Goal: Information Seeking & Learning: Learn about a topic

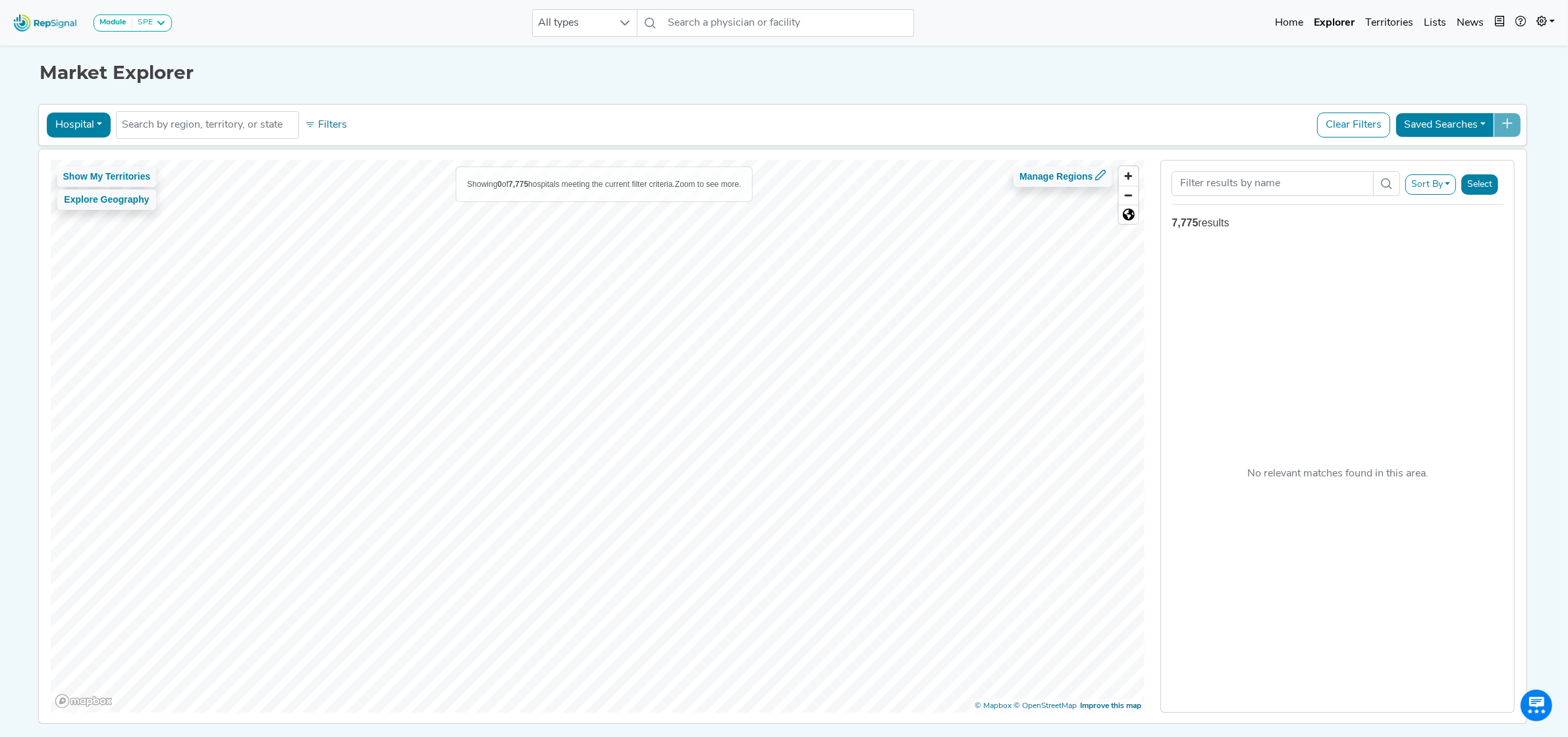
click at [649, 748] on html "Module SPE [MEDICAL_DATA] Disposable Bronchoscope SBRT SPE TTNA [MEDICAL_DATA] …" at bounding box center [784, 391] width 1568 height 782
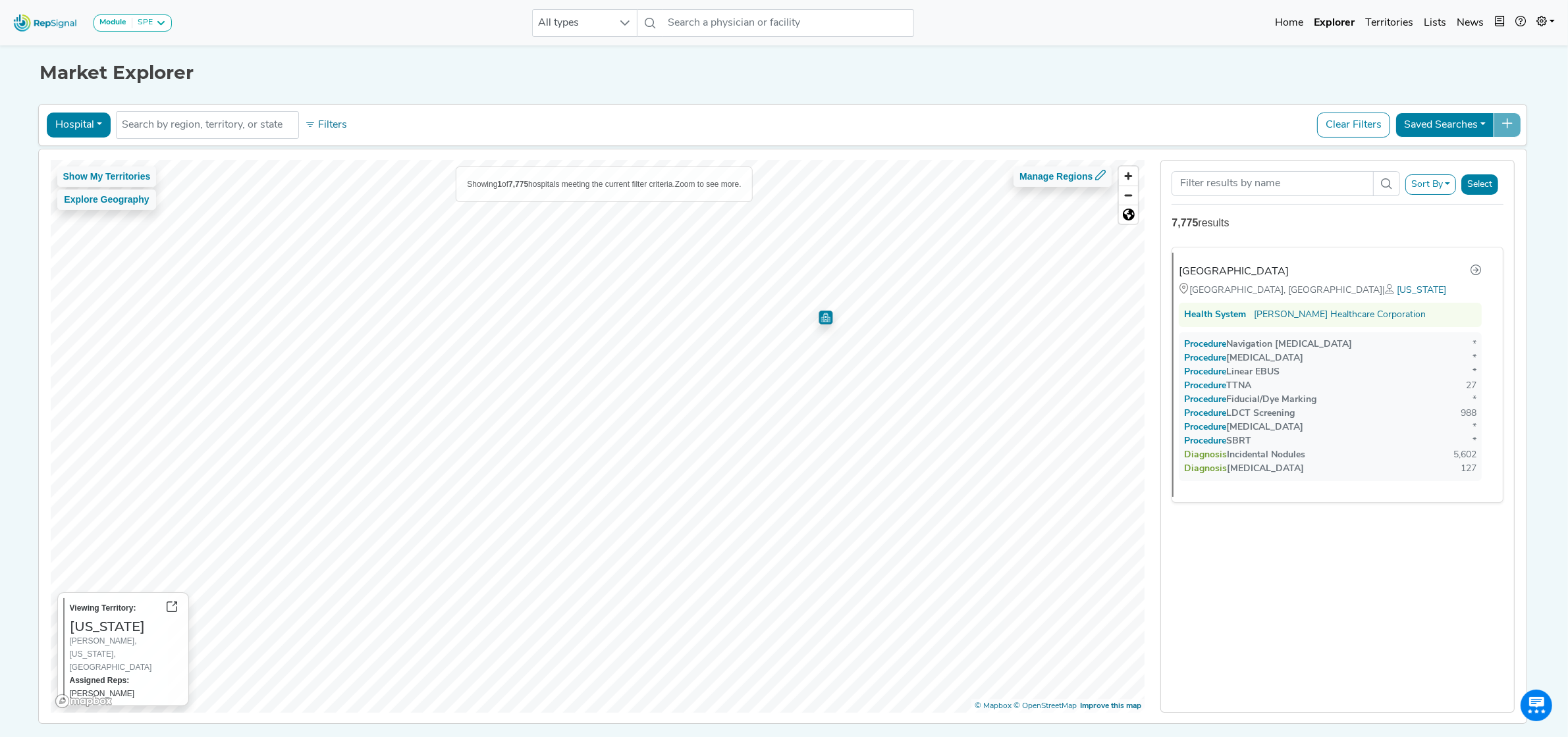
click at [823, 323] on img "Map marker" at bounding box center [825, 317] width 14 height 14
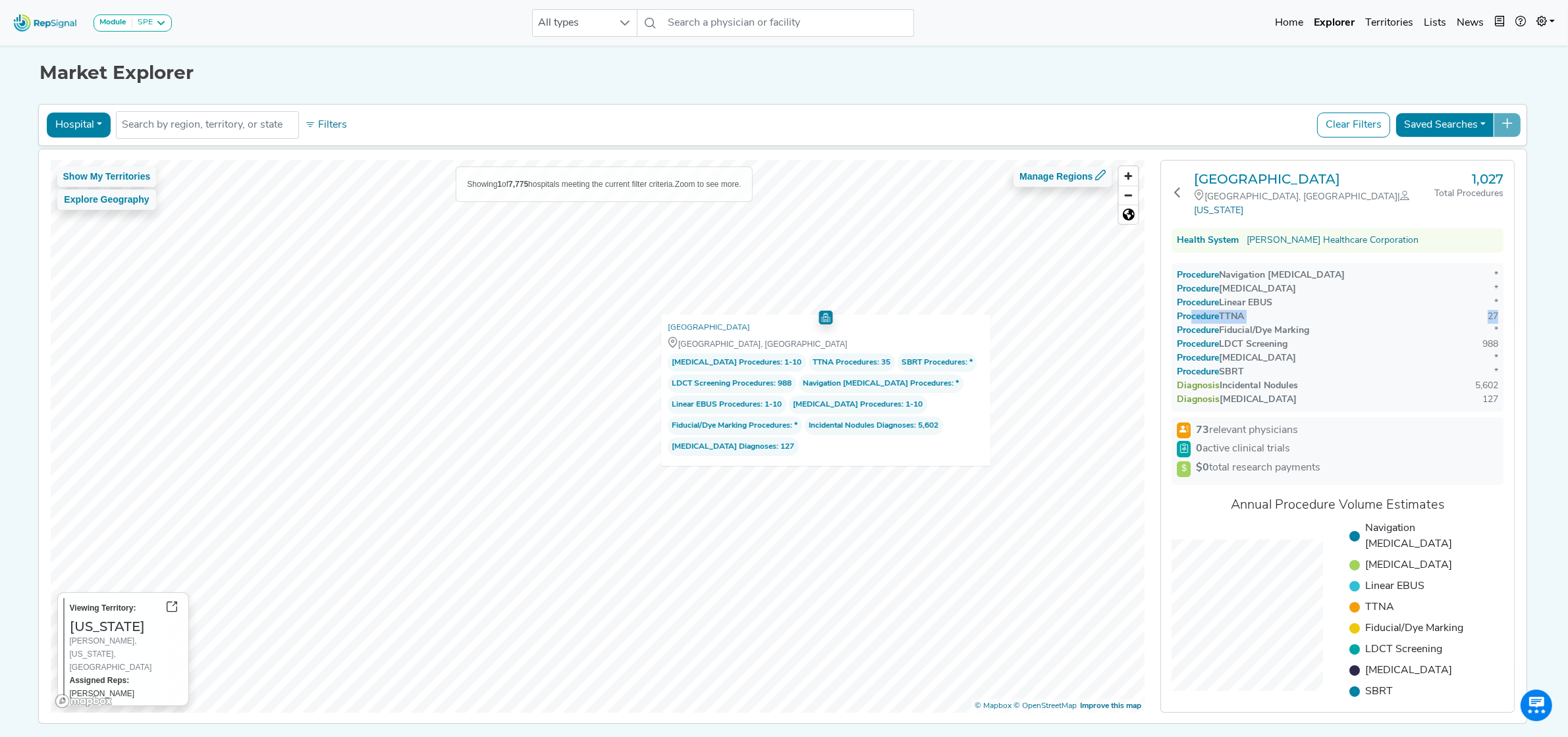
drag, startPoint x: 1190, startPoint y: 301, endPoint x: 1533, endPoint y: 297, distance: 343.0
click at [1533, 297] on div "Show My Territories Explore Geography Showing 1 of 7,775 hospitals meeting the …" at bounding box center [783, 436] width 1501 height 574
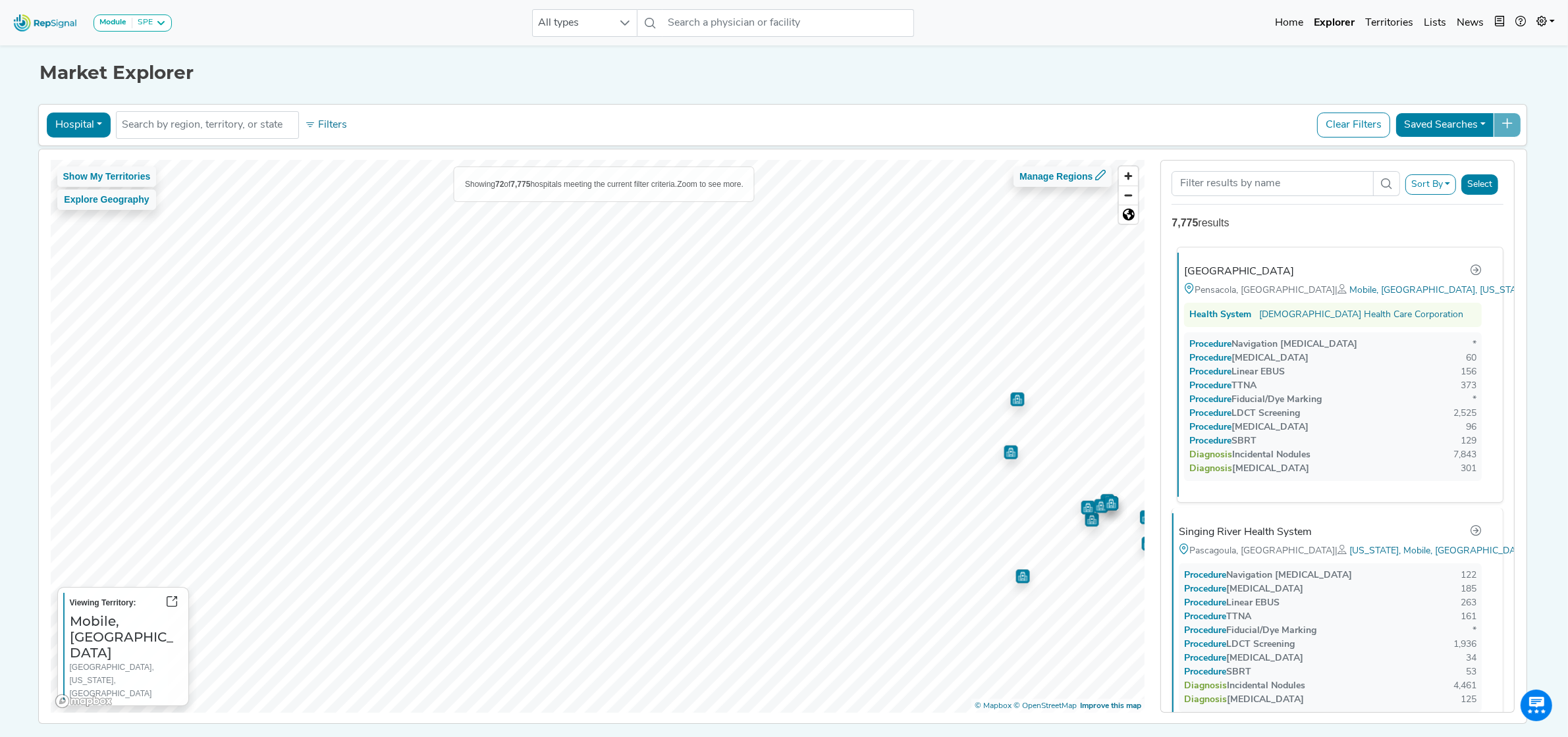
click at [1228, 502] on div "Show My Territories Explore Geography Showing 72 of 7,775 hospitals meeting the…" at bounding box center [783, 436] width 1501 height 574
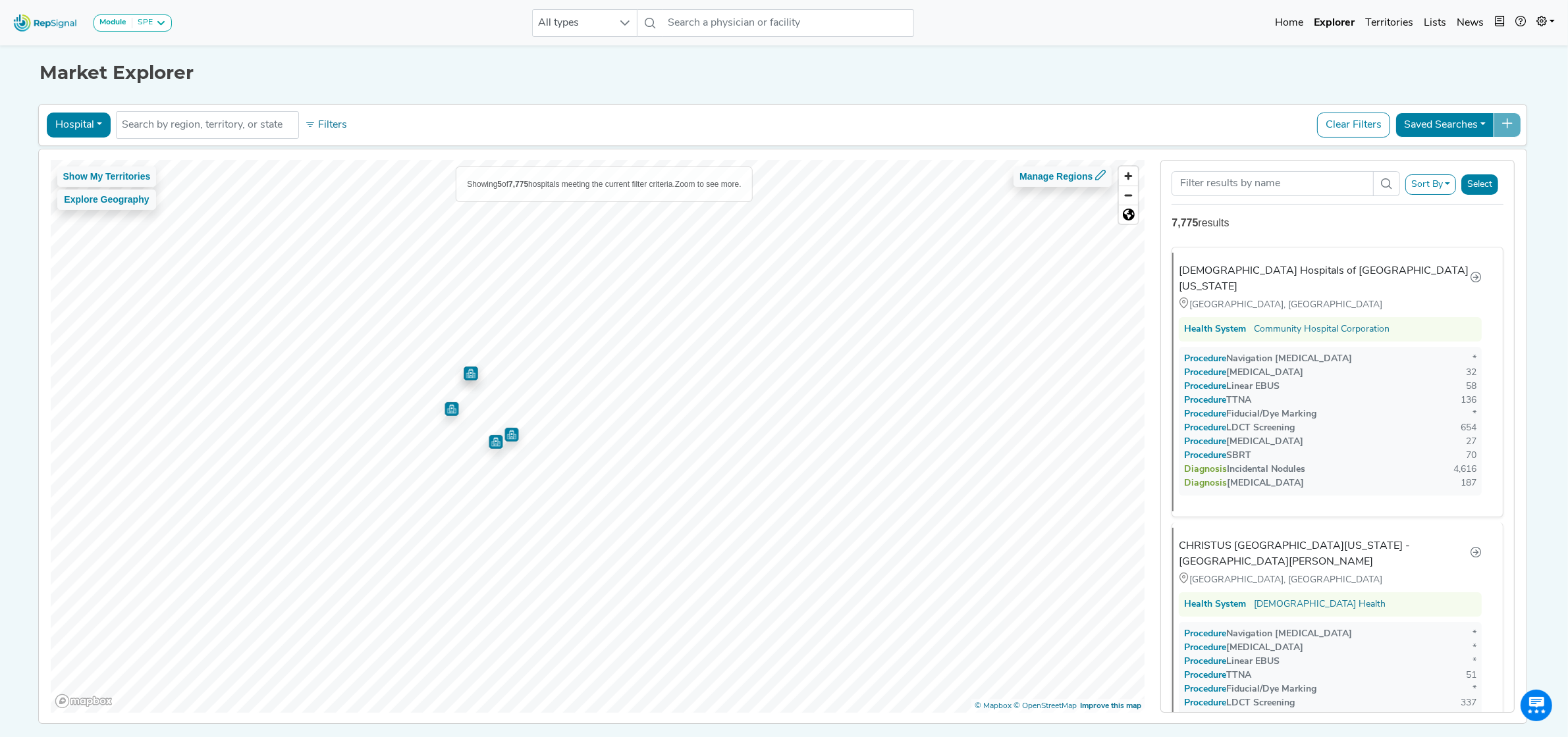
click at [466, 376] on img "Map marker" at bounding box center [470, 373] width 14 height 14
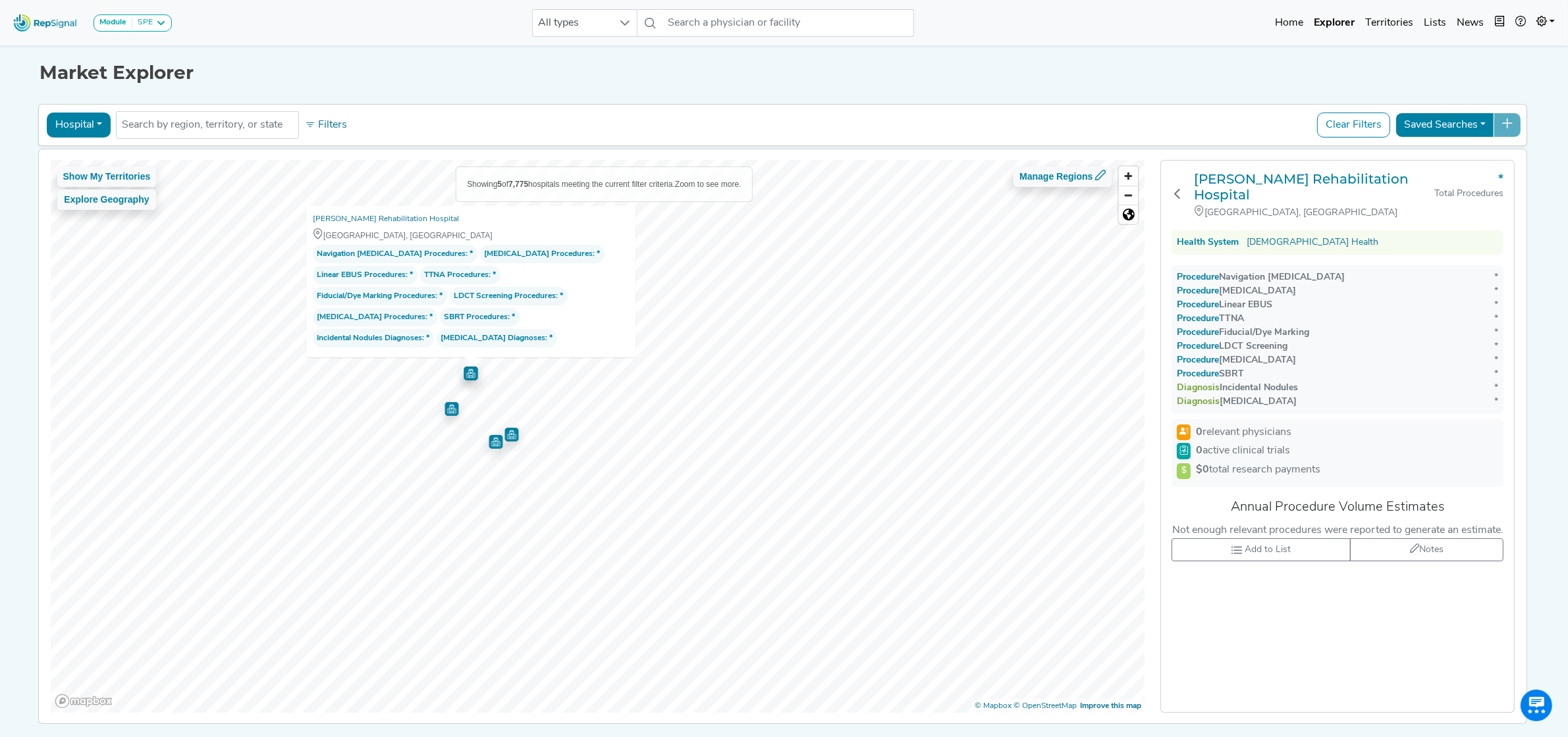
click at [445, 414] on img "Map marker" at bounding box center [451, 409] width 14 height 14
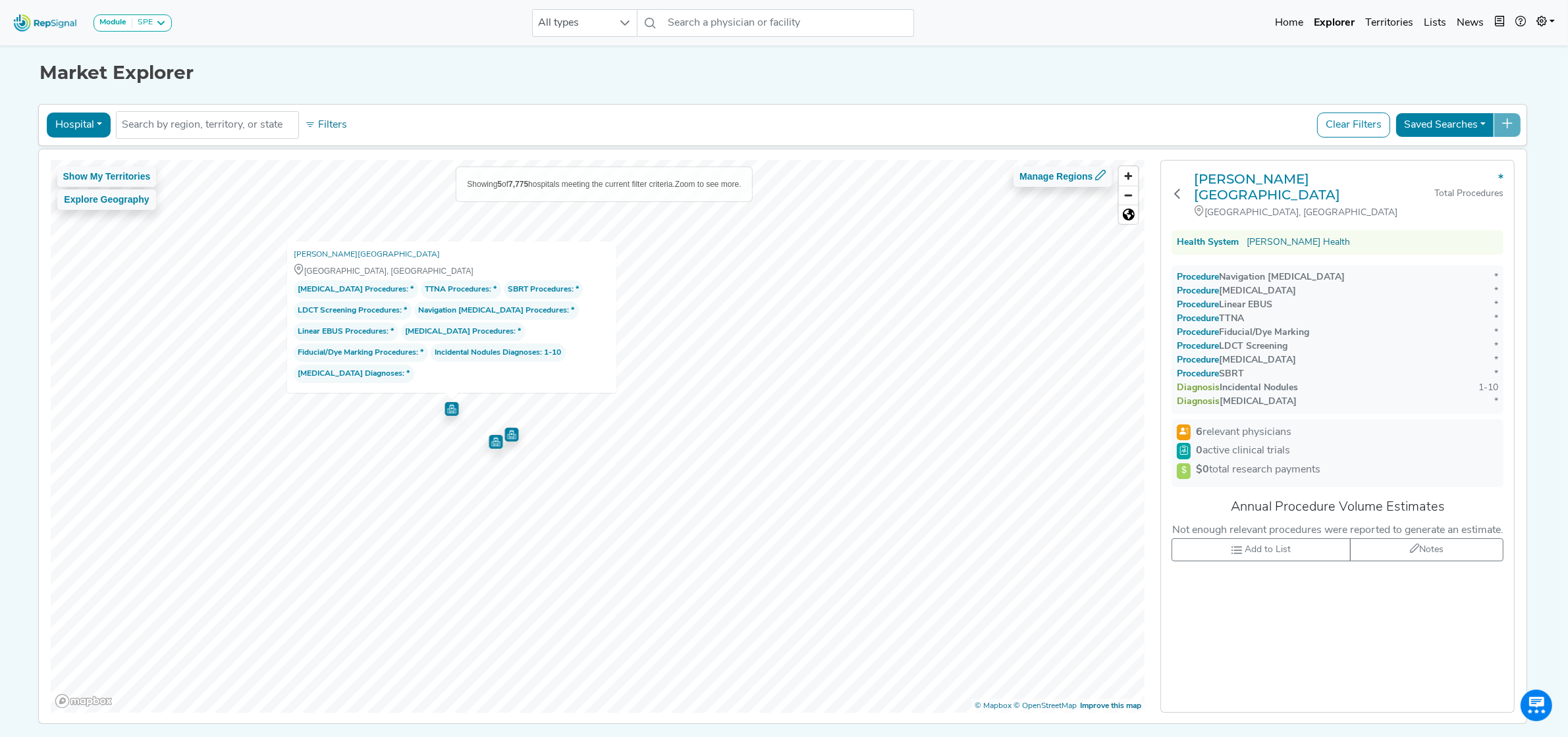
click at [489, 445] on img "Map marker" at bounding box center [495, 441] width 14 height 14
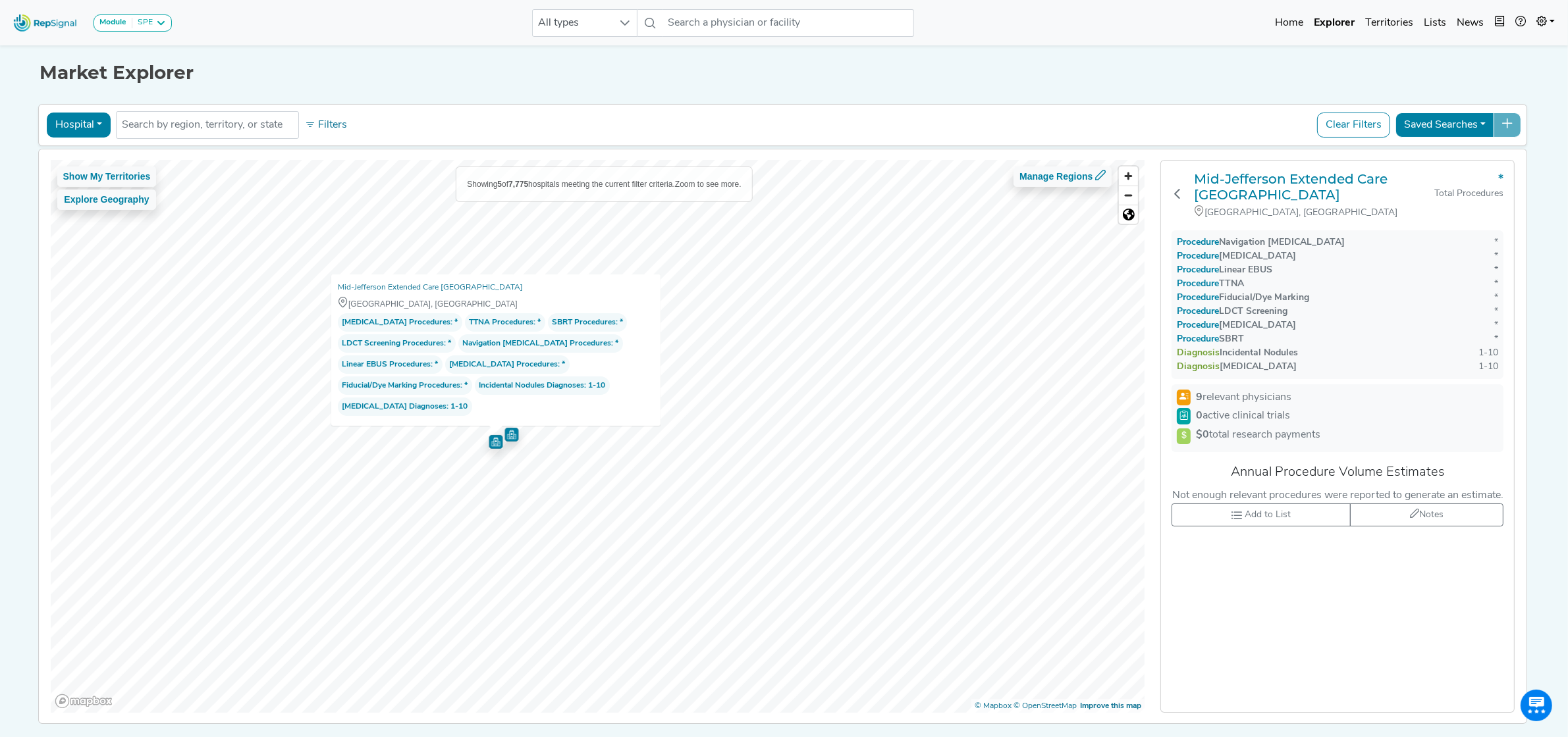
click at [511, 439] on img "Map marker" at bounding box center [510, 434] width 14 height 14
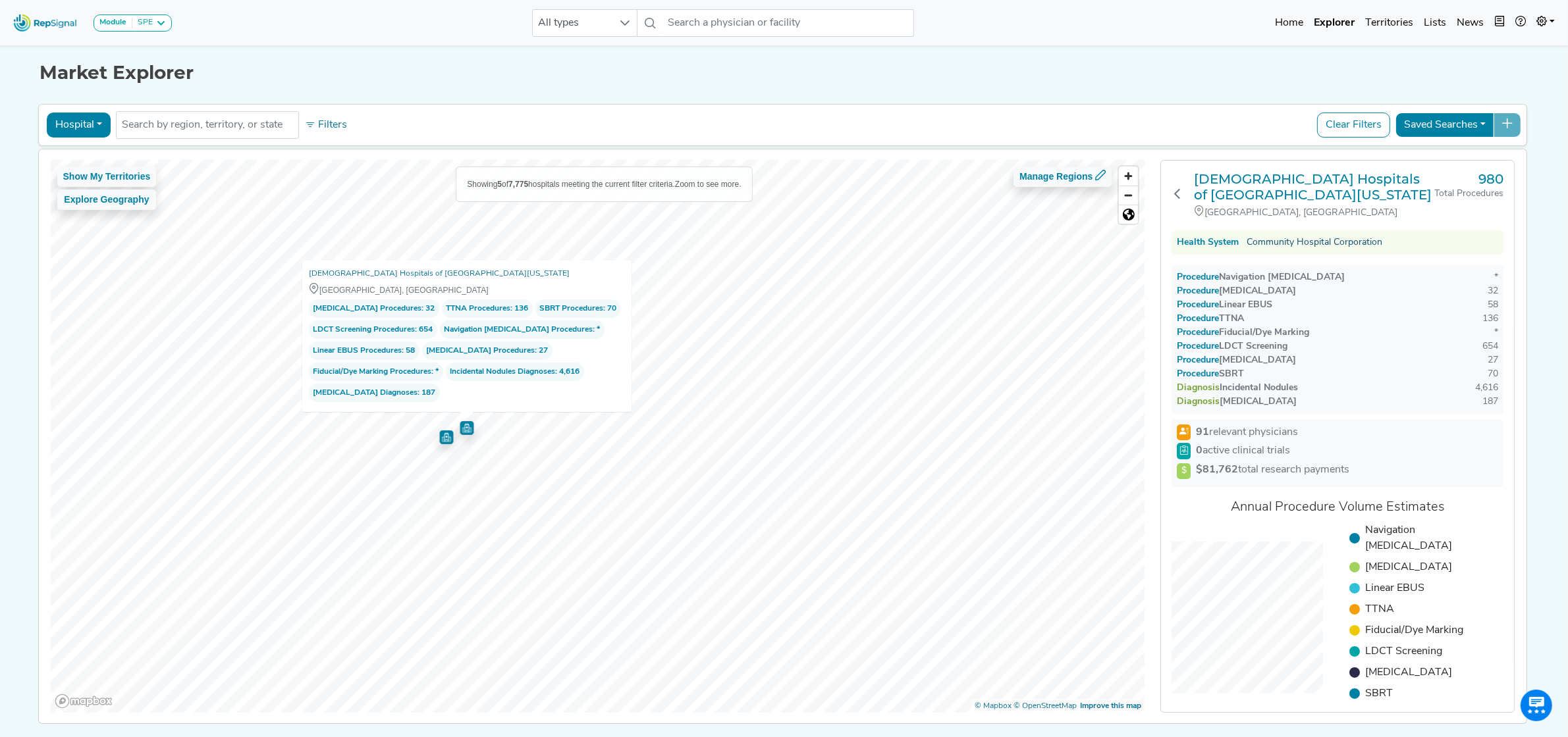
click at [1325, 236] on link "Community Hospital Corporation" at bounding box center [1314, 242] width 136 height 14
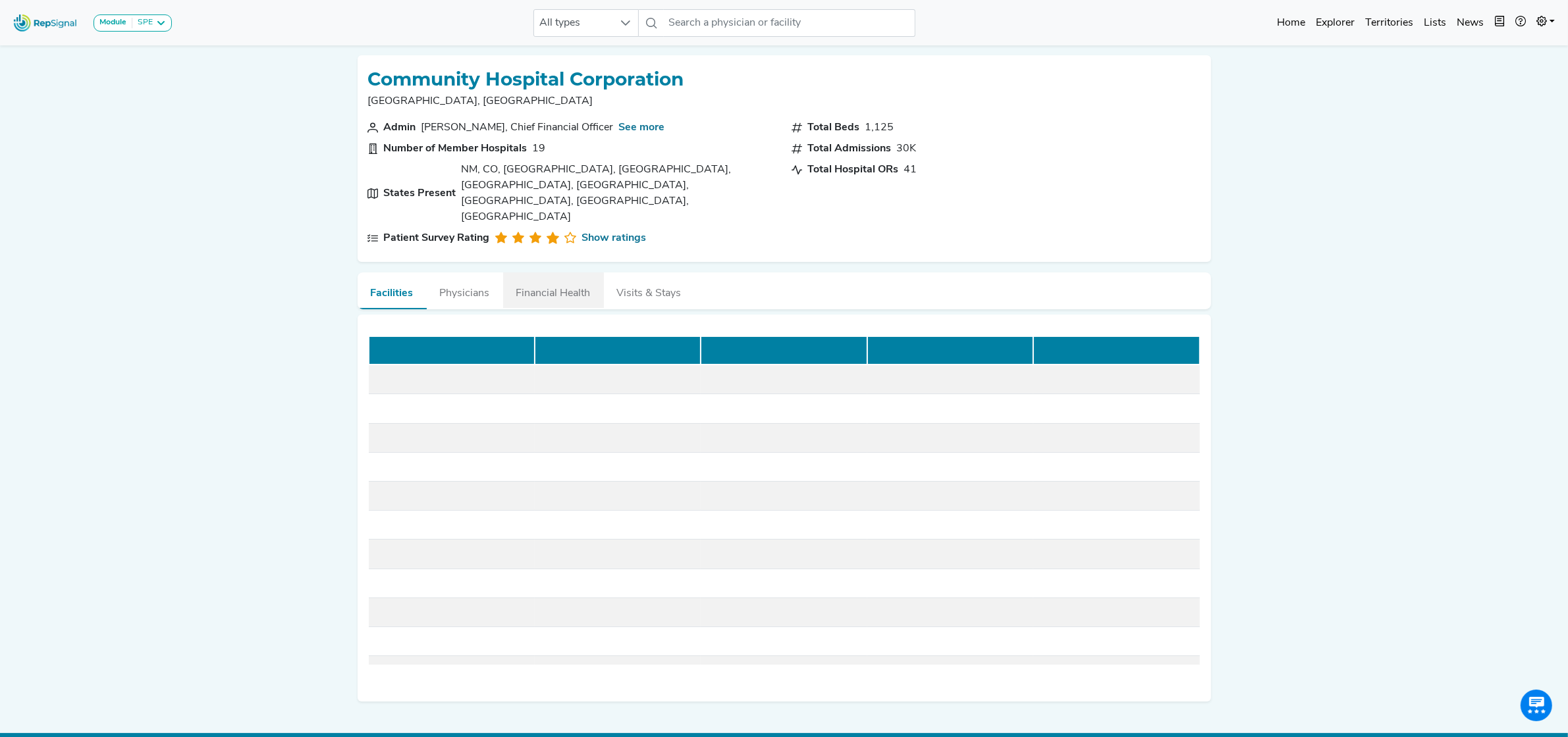
click at [640, 272] on button "Visits & Stays" at bounding box center [649, 290] width 91 height 36
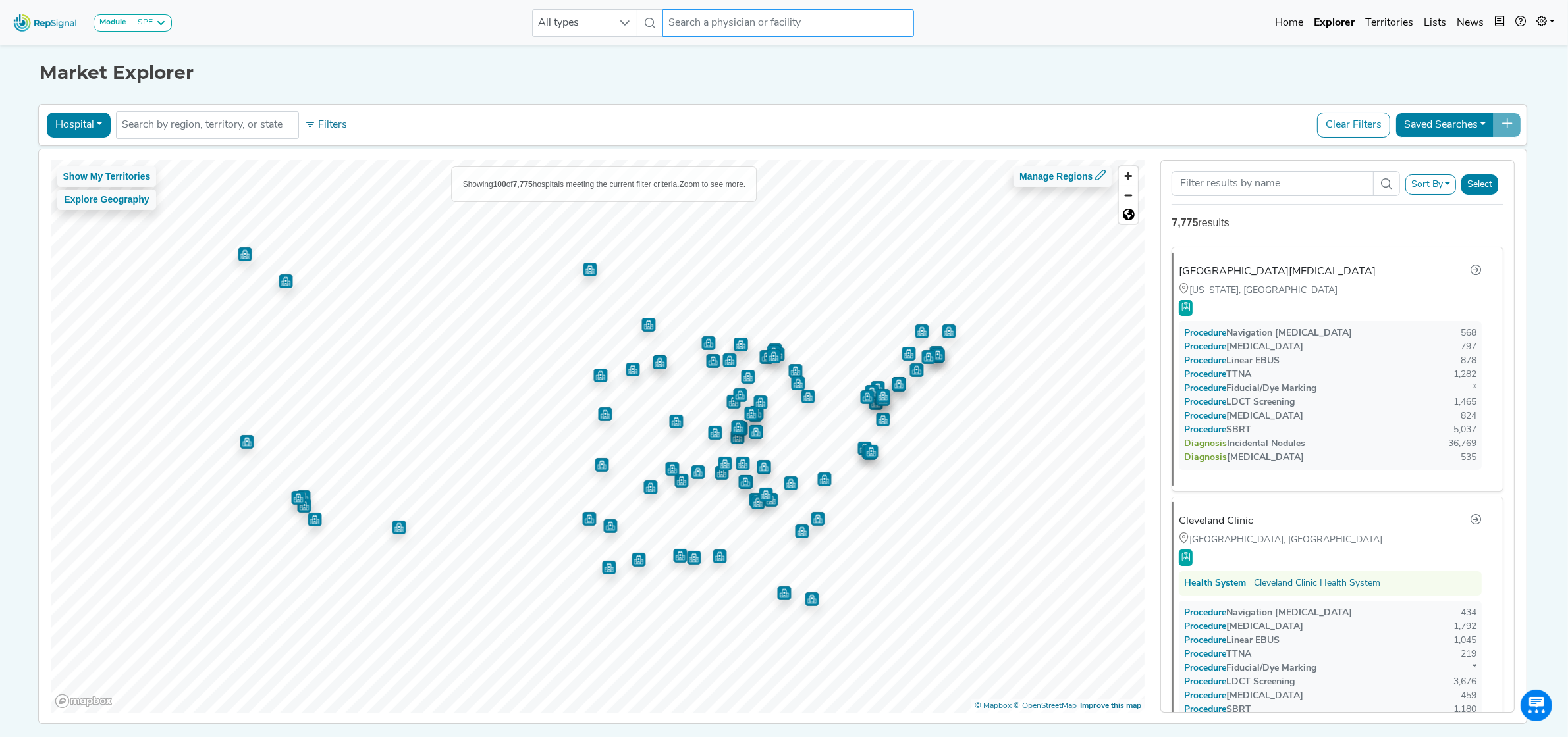
click at [703, 27] on input "text" at bounding box center [788, 23] width 251 height 28
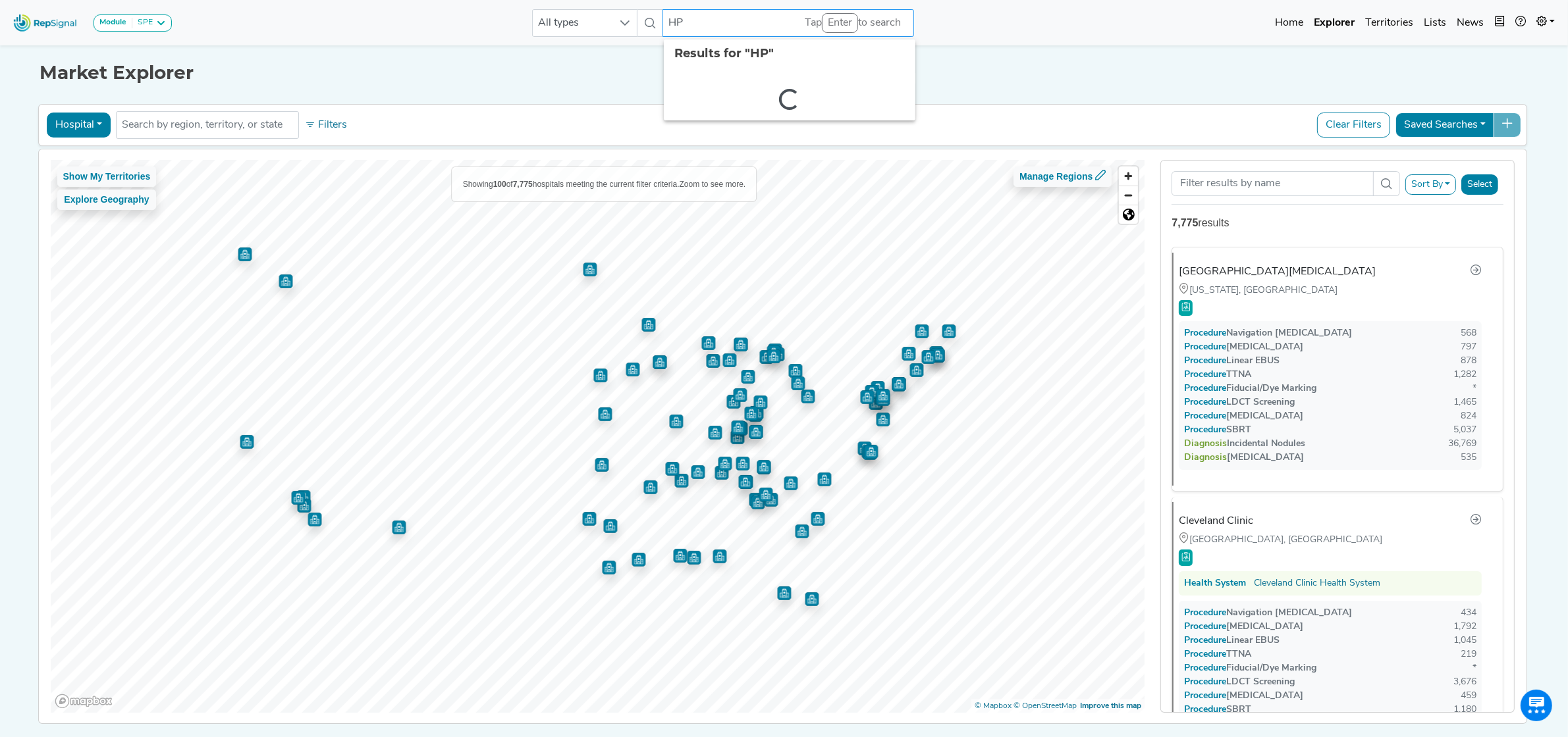
type input "HPG"
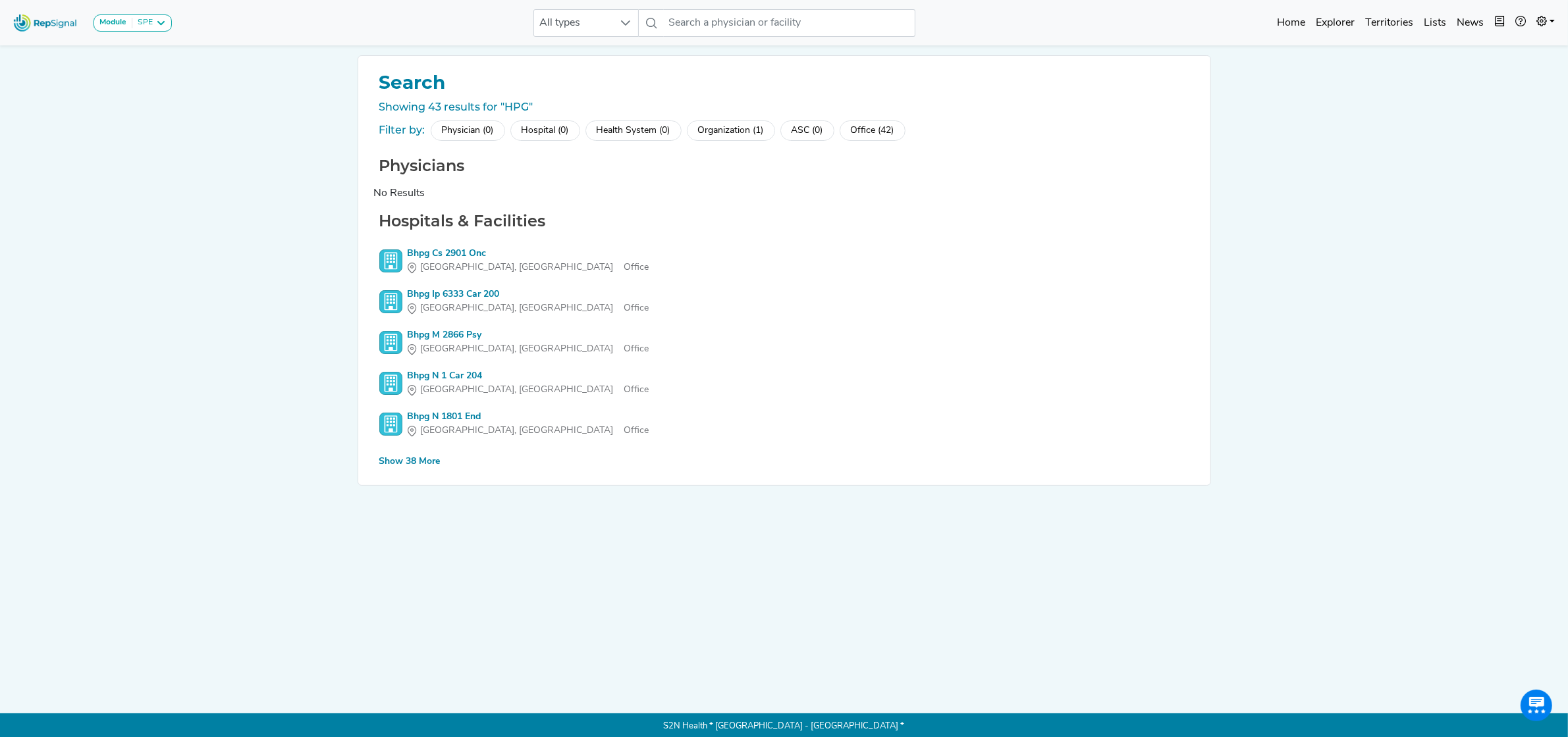
click at [639, 128] on div "Health System (0)" at bounding box center [633, 130] width 96 height 20
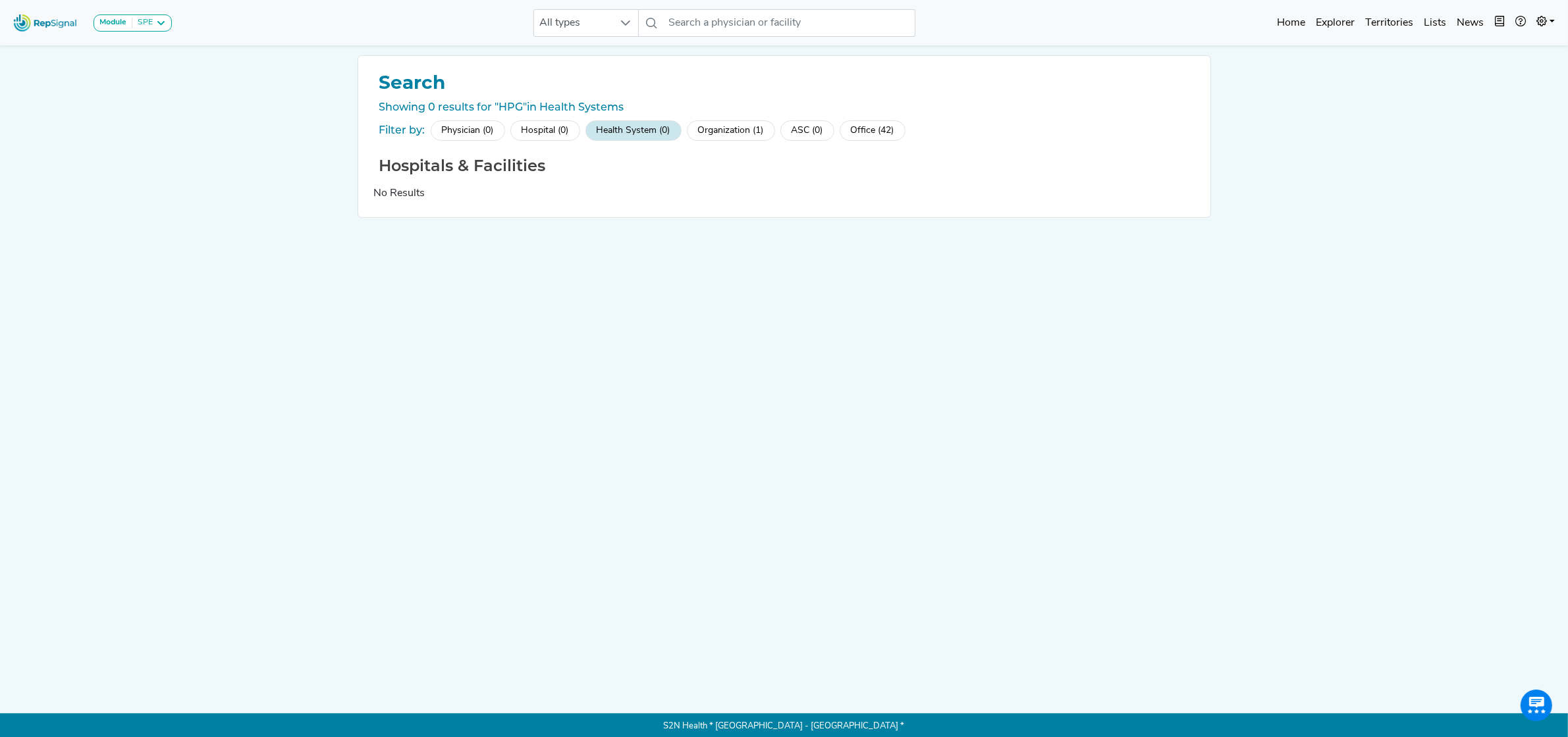
click at [43, 26] on img at bounding box center [46, 23] width 75 height 28
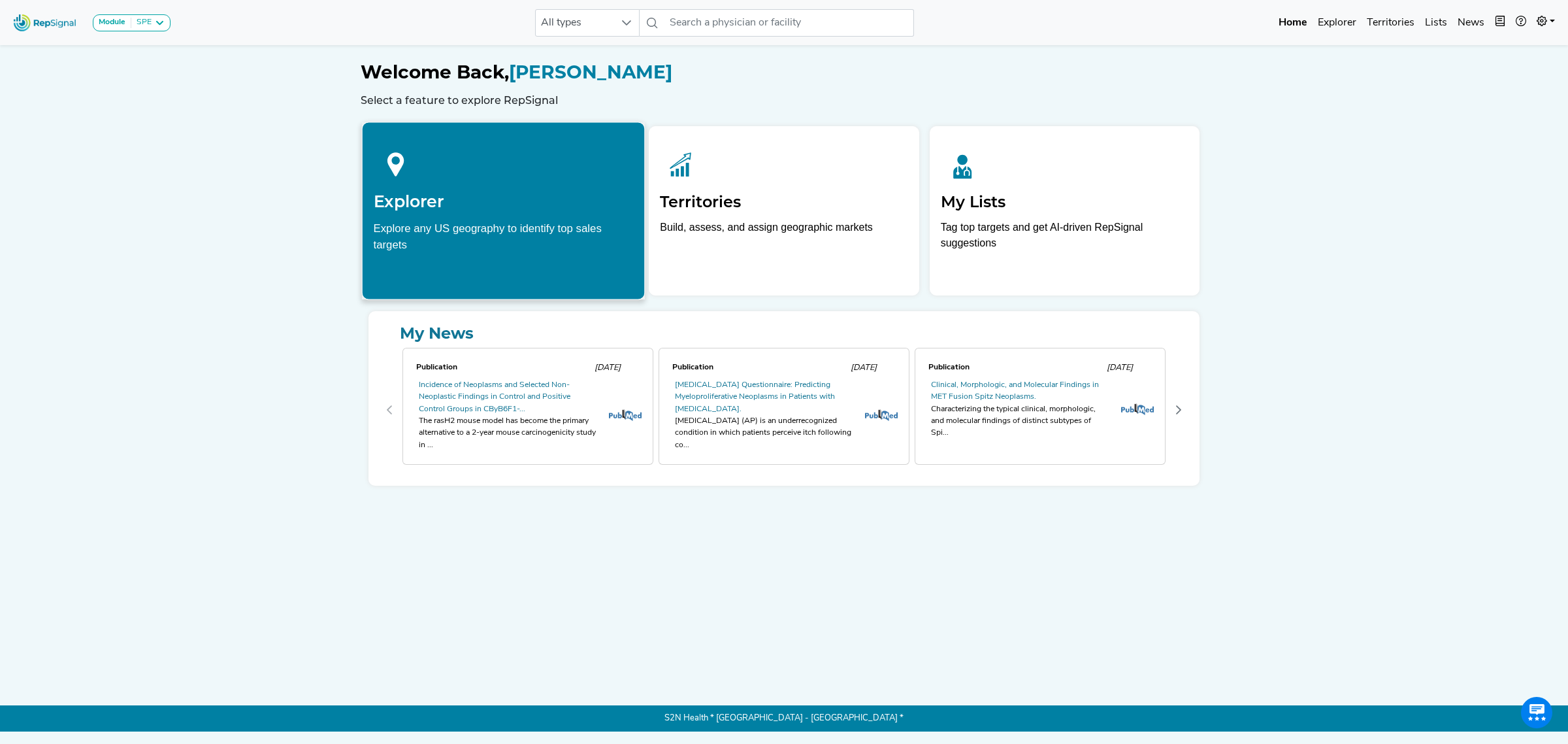
click at [465, 228] on div "Explore any US geography to identify top sales targets" at bounding box center [503, 236] width 260 height 32
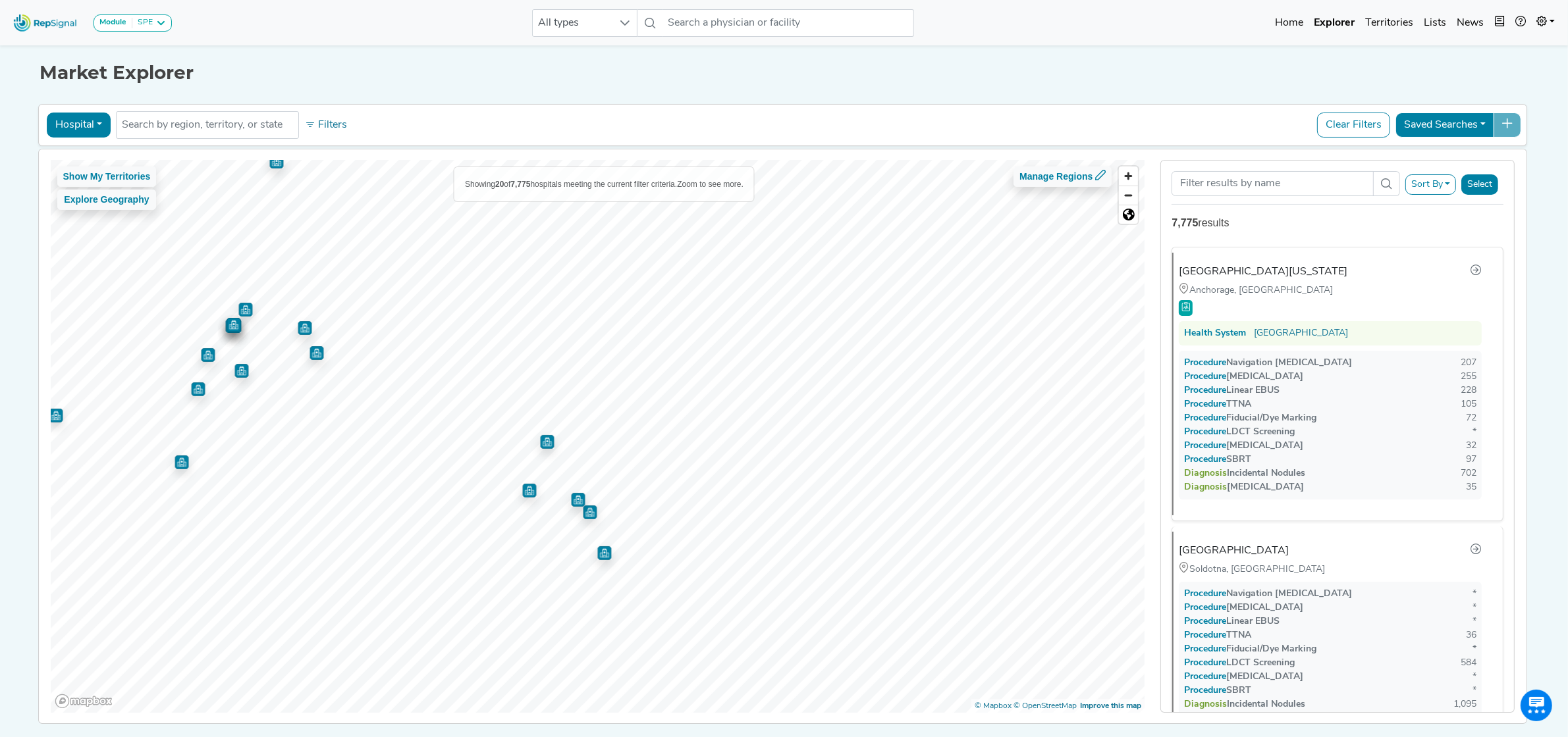
click at [227, 330] on img "Map marker" at bounding box center [233, 324] width 14 height 14
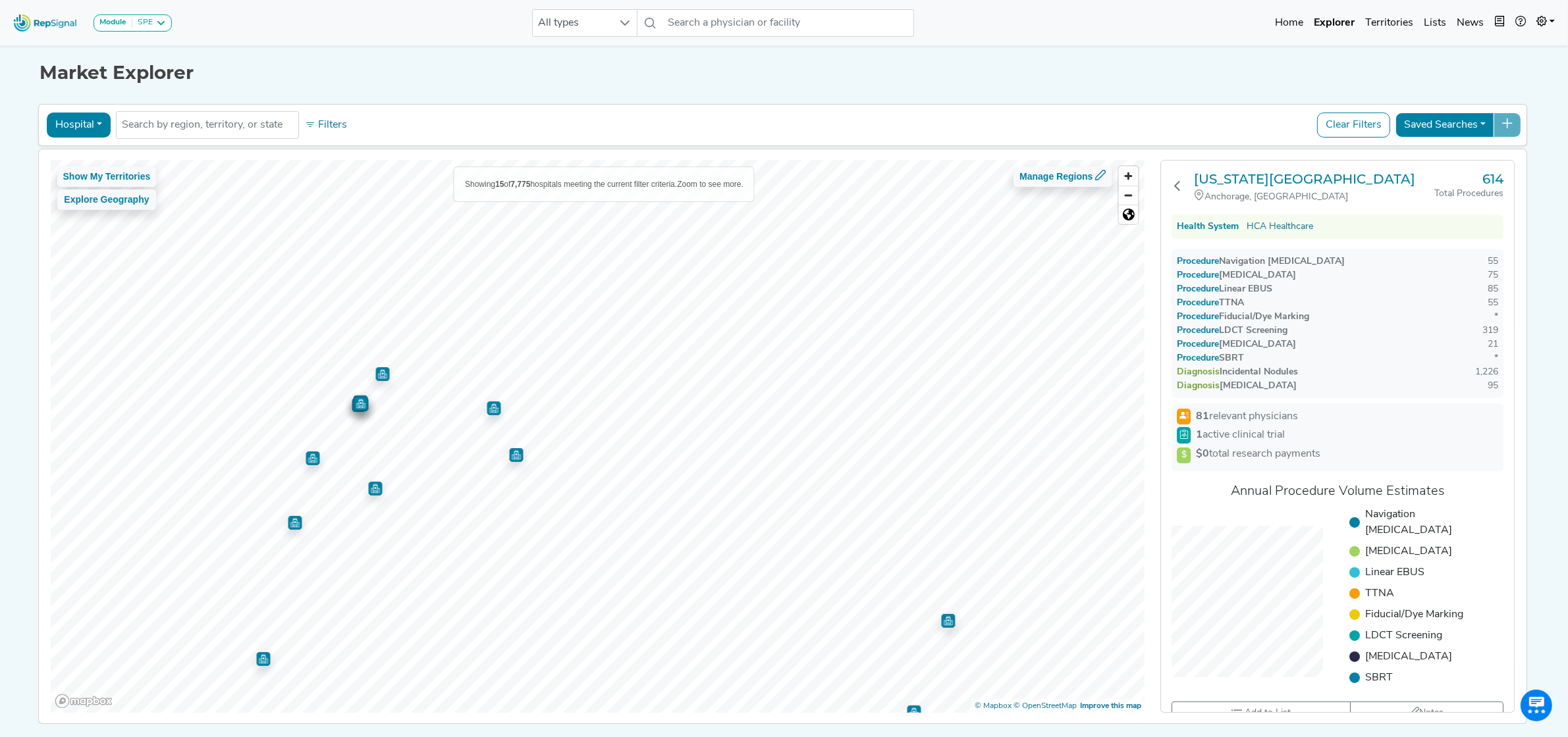
click at [376, 373] on img "Map marker" at bounding box center [382, 374] width 14 height 14
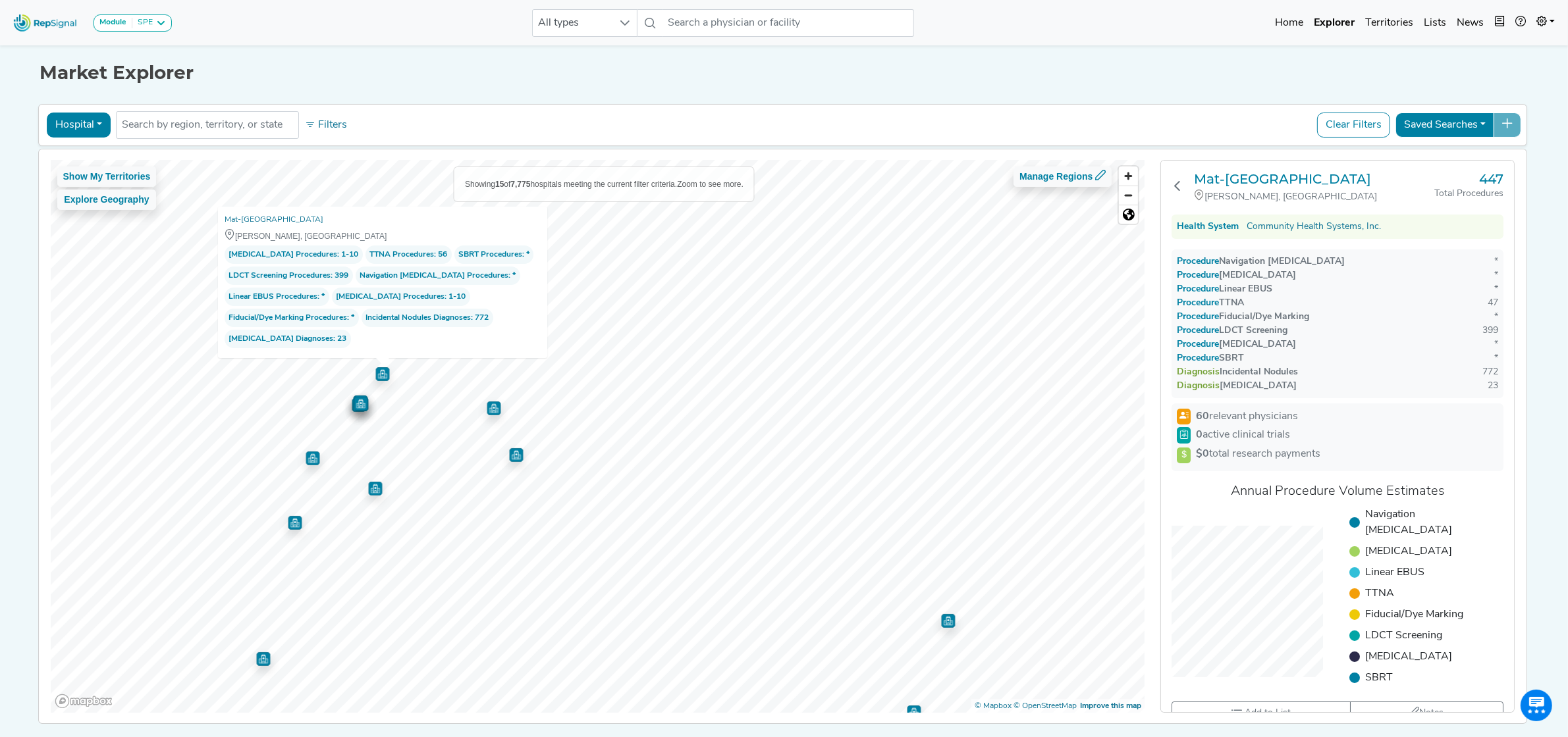
drag, startPoint x: 1289, startPoint y: 227, endPoint x: 1238, endPoint y: 244, distance: 53.8
click at [1289, 227] on link "Community Health Systems, Inc." at bounding box center [1313, 227] width 134 height 14
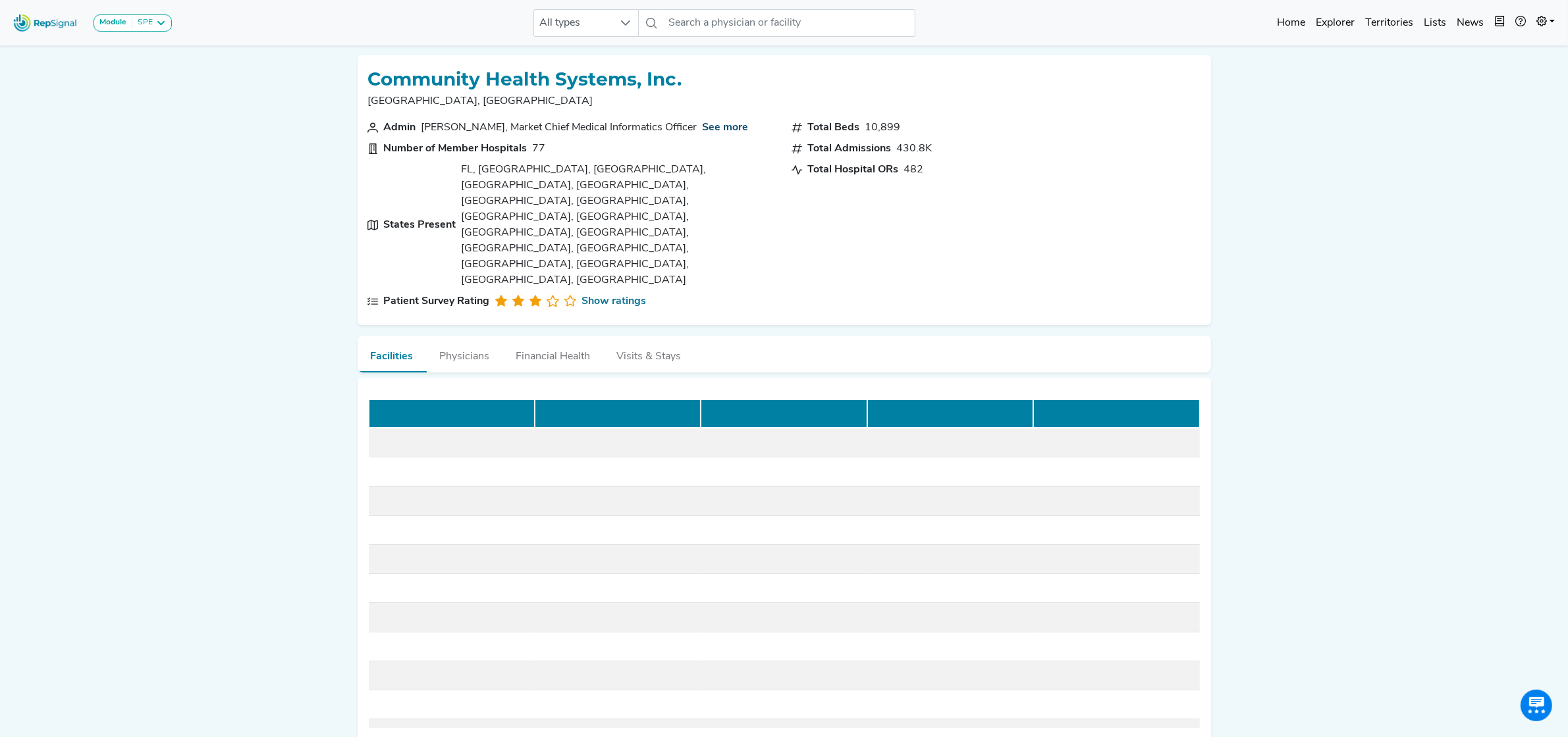
click at [724, 126] on link "See more" at bounding box center [725, 127] width 46 height 15
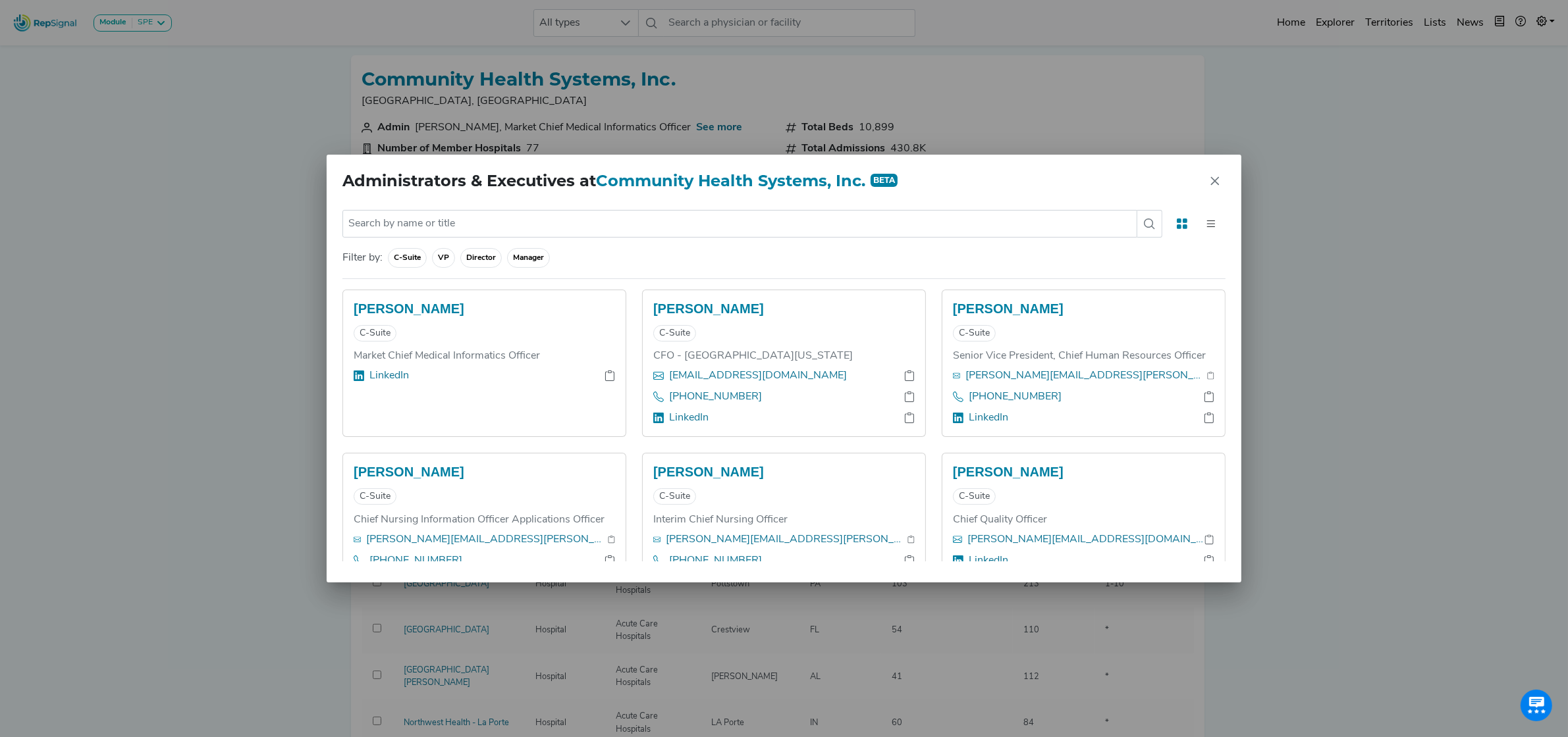
click at [1227, 183] on div "Administrators & Executives at Community Health Systems, Inc. BETA No results f…" at bounding box center [784, 368] width 1568 height 737
click at [1226, 186] on div "Administrators & Executives at Community Health Systems, Inc. BETA No results f…" at bounding box center [784, 368] width 1568 height 737
click at [1345, 191] on div "Administrators & Executives at Community Health Systems, Inc. BETA No results f…" at bounding box center [784, 368] width 1568 height 737
click at [1225, 185] on div "Administrators & Executives at Community Health Systems, Inc. BETA No results f…" at bounding box center [784, 368] width 1568 height 737
click at [267, 451] on div "Administrators & Executives at Community Health Systems, Inc. BETA No results f…" at bounding box center [784, 368] width 1568 height 737
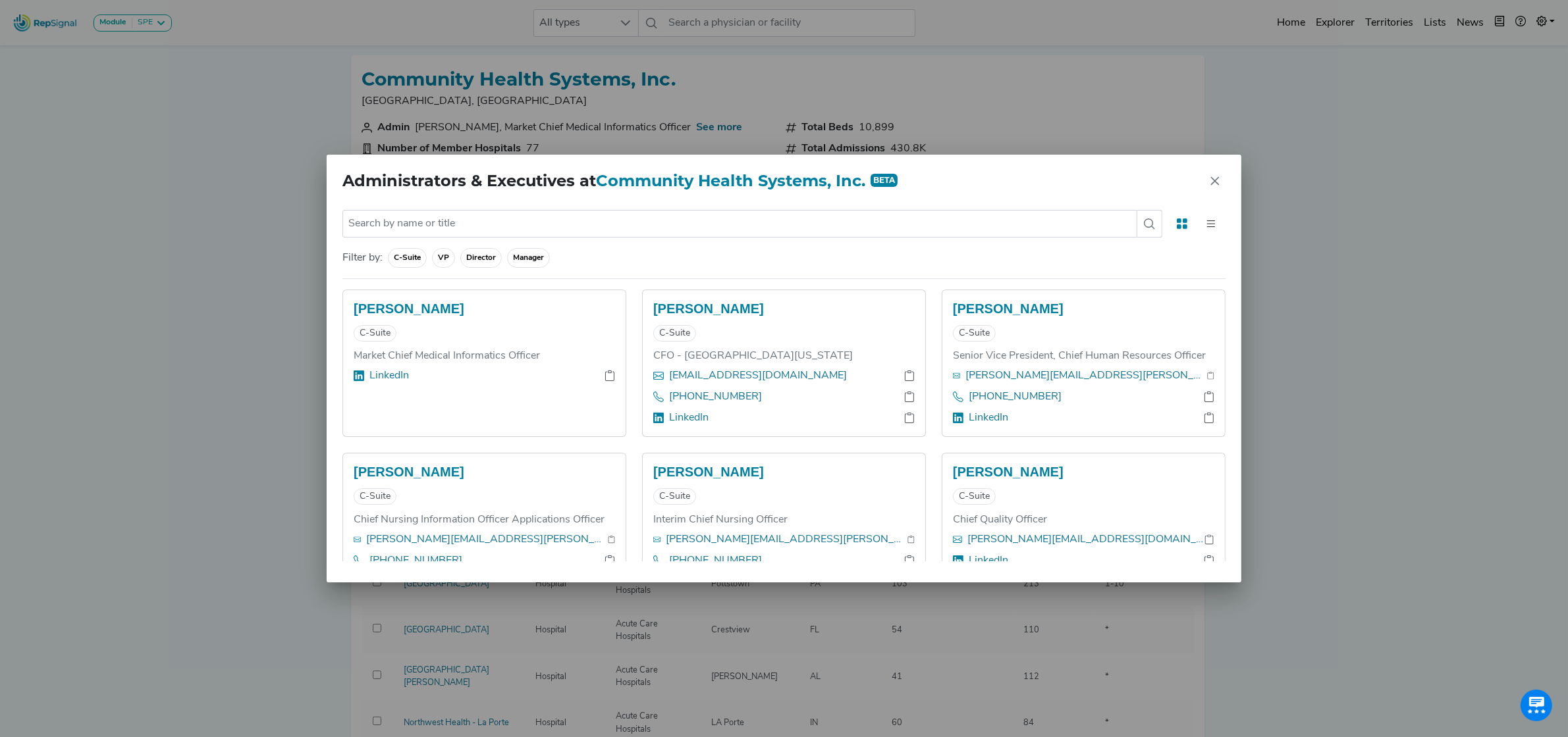
click at [1226, 188] on div "Administrators & Executives at Community Health Systems, Inc. BETA No results f…" at bounding box center [784, 368] width 1568 height 737
click at [966, 172] on div "Administrators & Executives at Community Health Systems, Inc. BETA" at bounding box center [784, 180] width 914 height 53
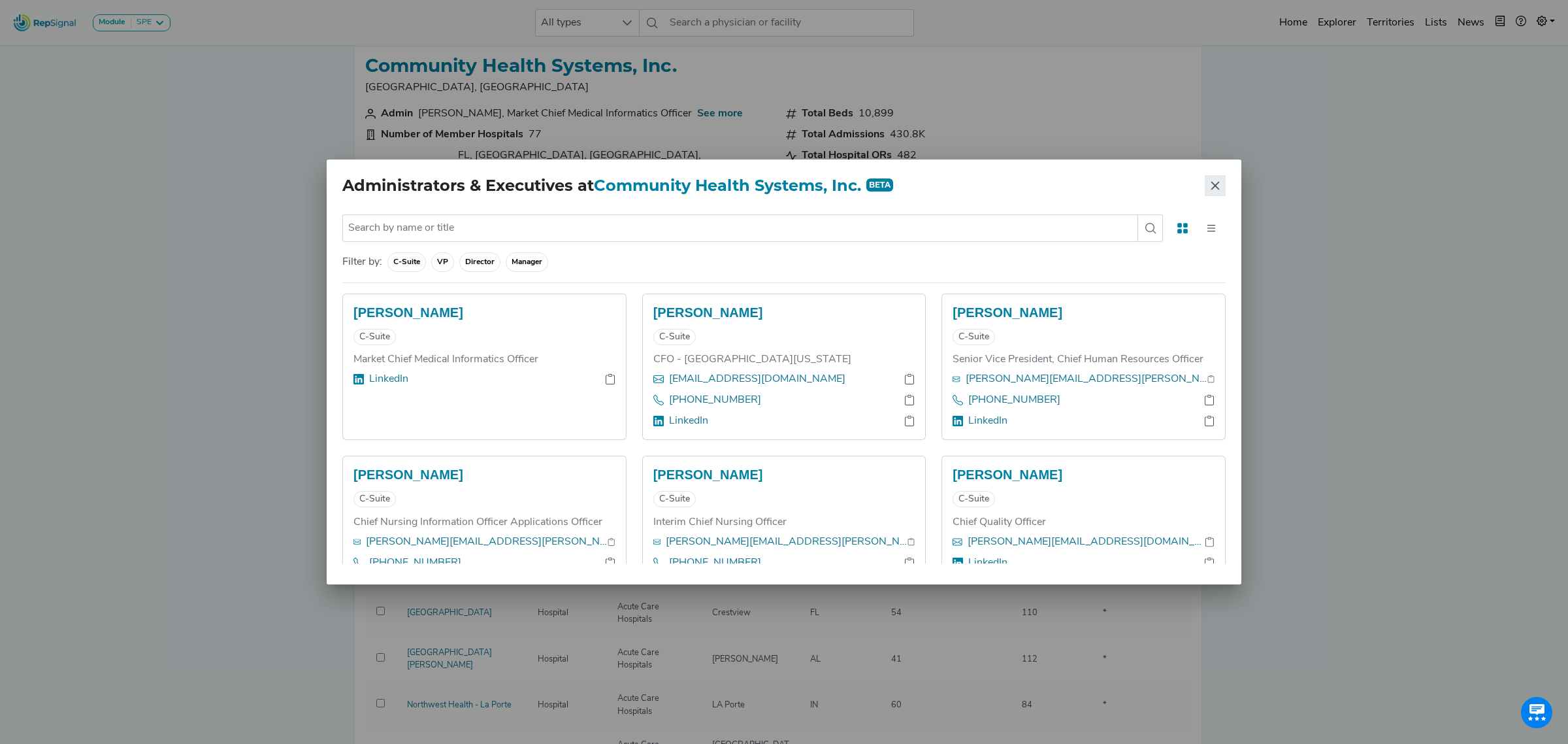
click at [1211, 184] on icon "Close" at bounding box center [1215, 186] width 10 height 10
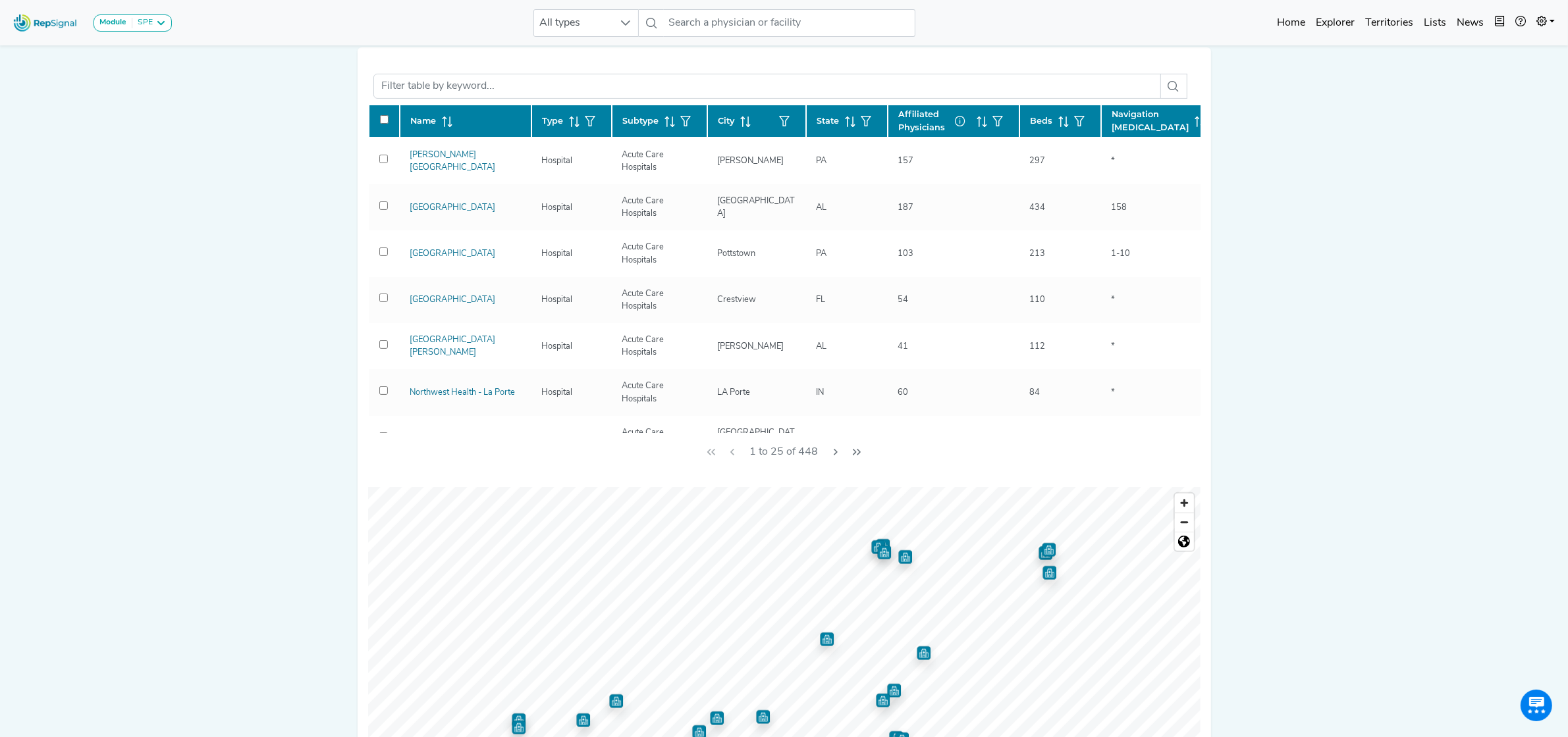
scroll to position [424, 0]
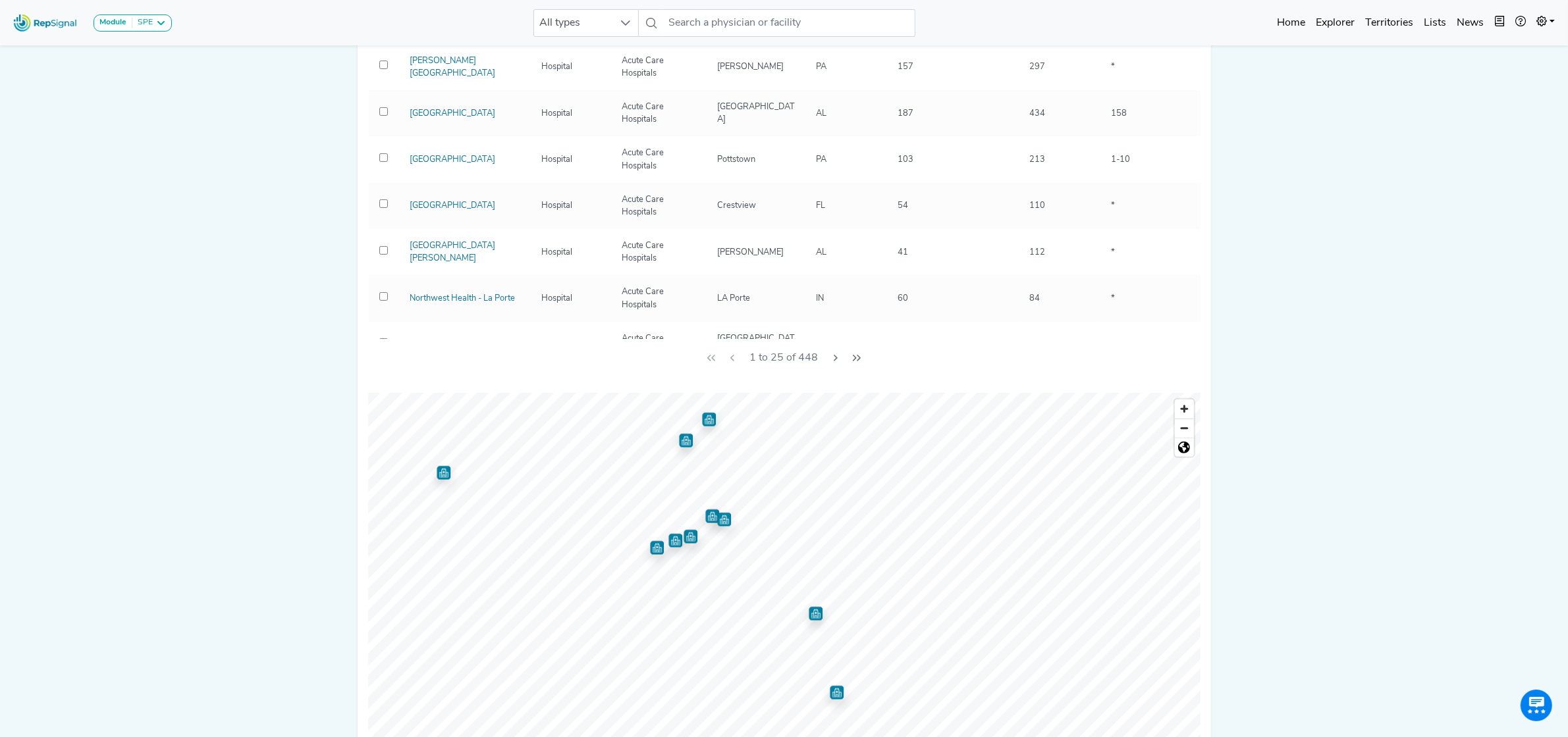
click at [817, 607] on img "Map marker" at bounding box center [815, 613] width 14 height 14
click at [838, 686] on img "Map marker" at bounding box center [836, 692] width 14 height 14
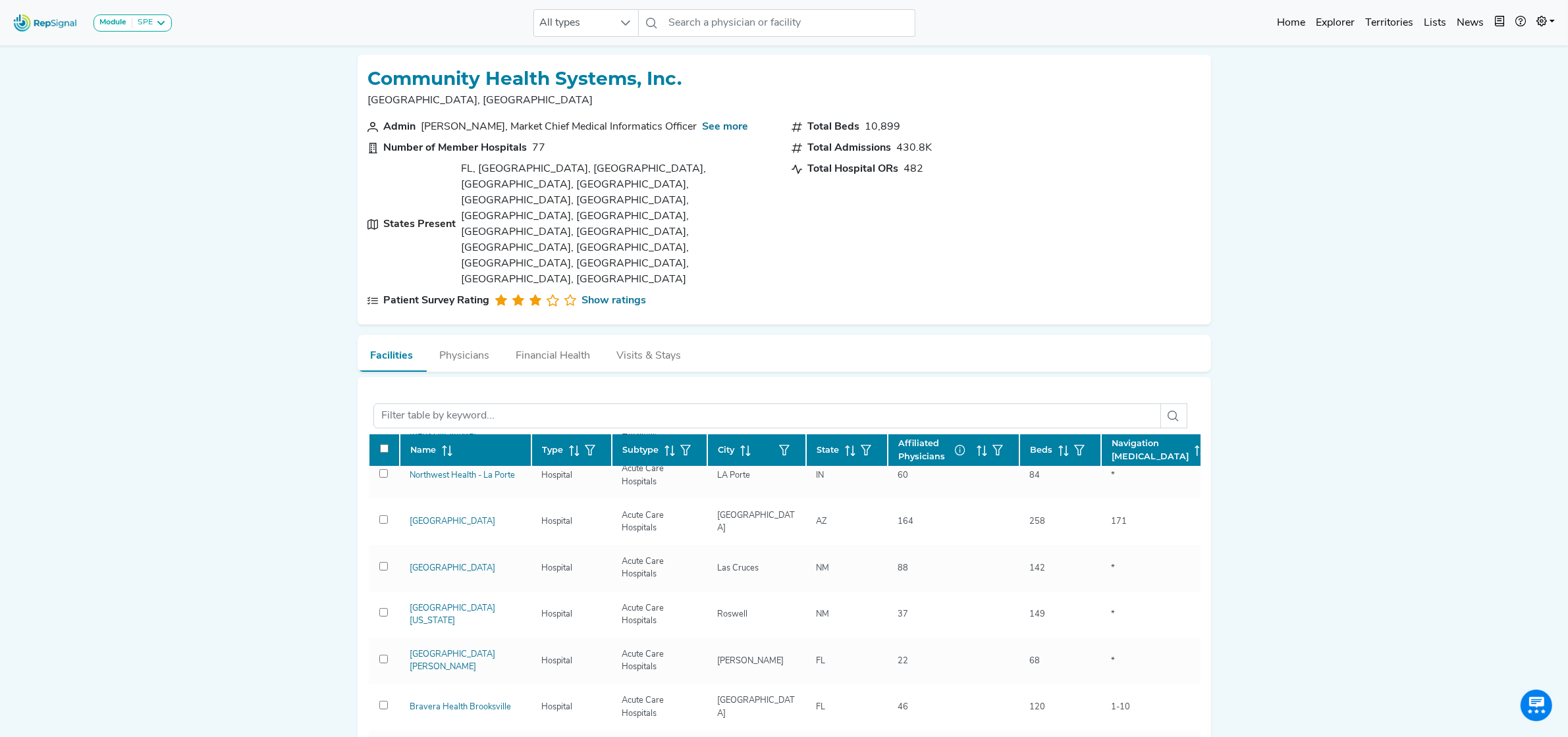
scroll to position [0, 0]
click at [870, 440] on button "button" at bounding box center [866, 451] width 21 height 21
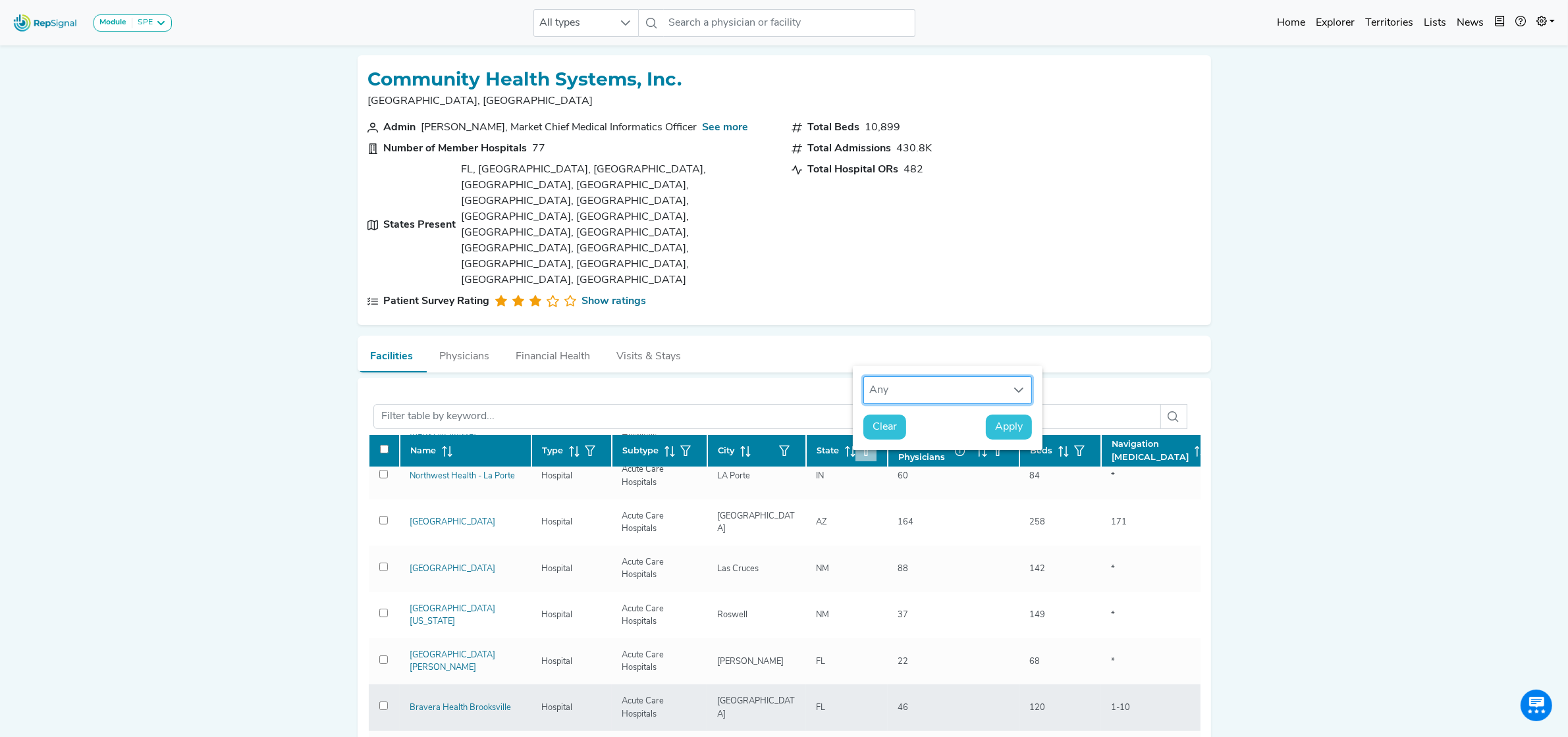
scroll to position [9, 66]
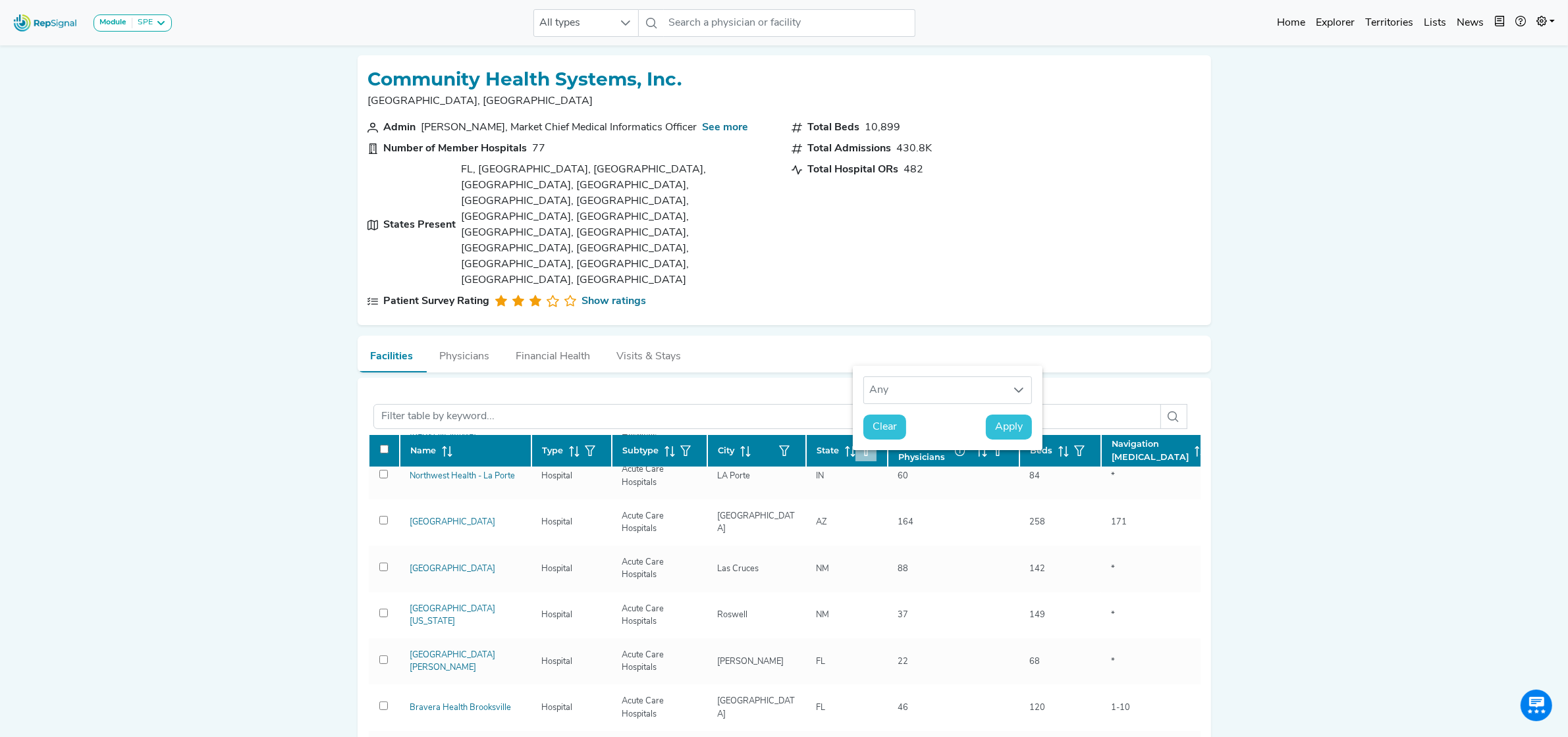
click at [847, 446] on icon at bounding box center [848, 451] width 2 height 11
click at [875, 420] on span "Clear" at bounding box center [884, 427] width 24 height 15
click at [1023, 389] on icon at bounding box center [1019, 390] width 11 height 11
click at [1288, 415] on div "Module SPE [MEDICAL_DATA] Disposable Bronchoscope SBRT SPE TTNA [MEDICAL_DATA] …" at bounding box center [784, 653] width 1568 height 1307
click at [1244, 427] on div "Module SPE [MEDICAL_DATA] Disposable Bronchoscope SBRT SPE TTNA [MEDICAL_DATA] …" at bounding box center [784, 653] width 1568 height 1307
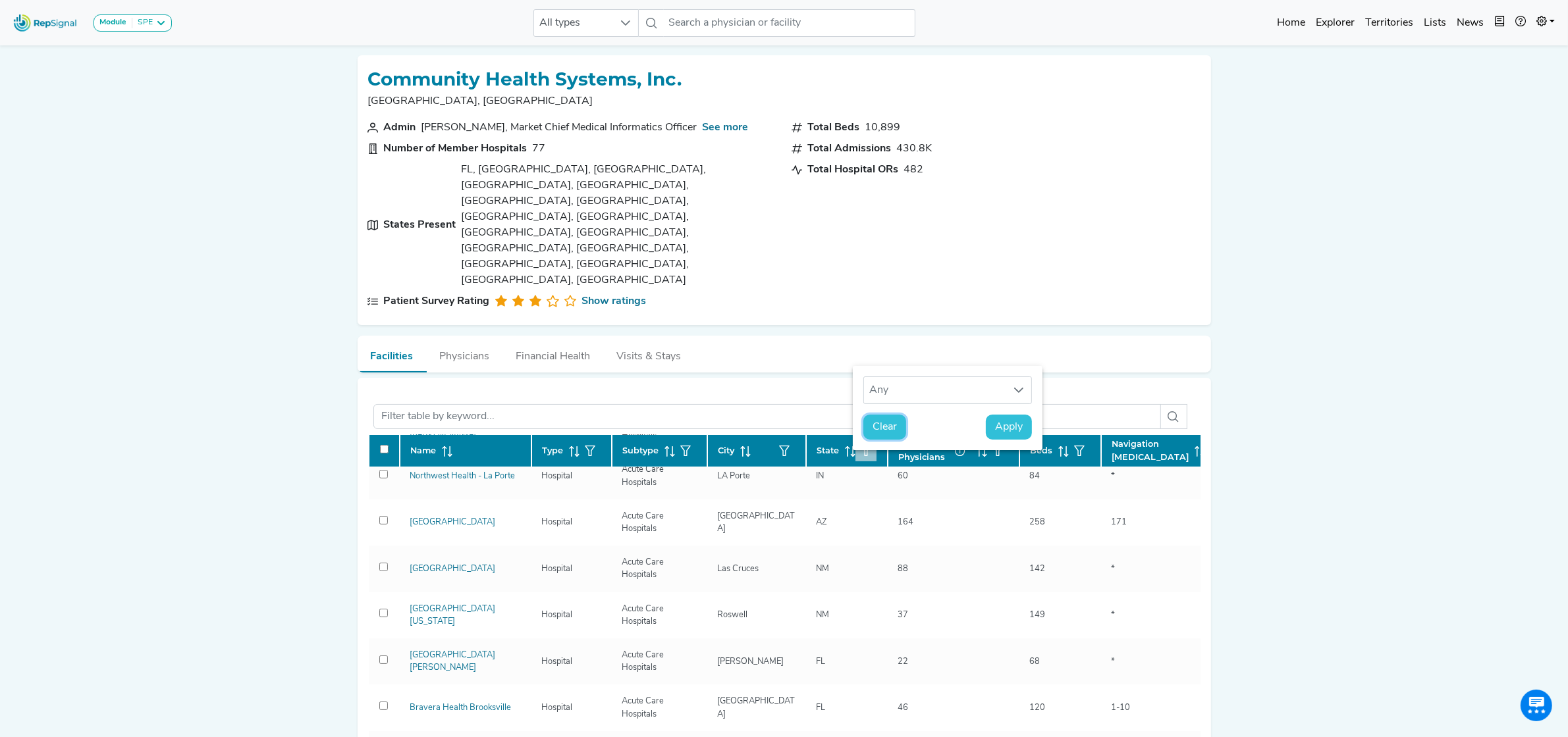
click at [888, 423] on span "Clear" at bounding box center [884, 427] width 24 height 15
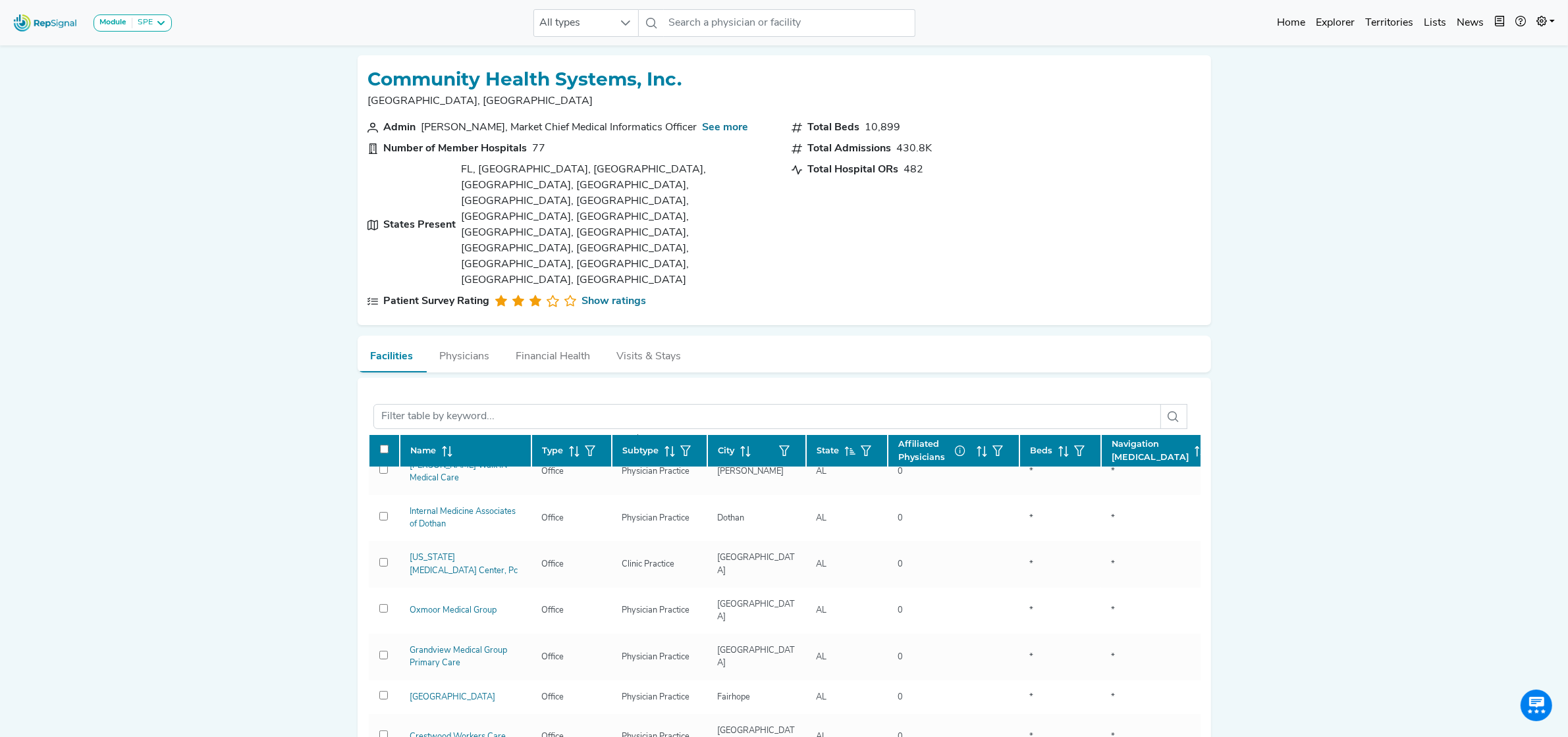
scroll to position [751, 0]
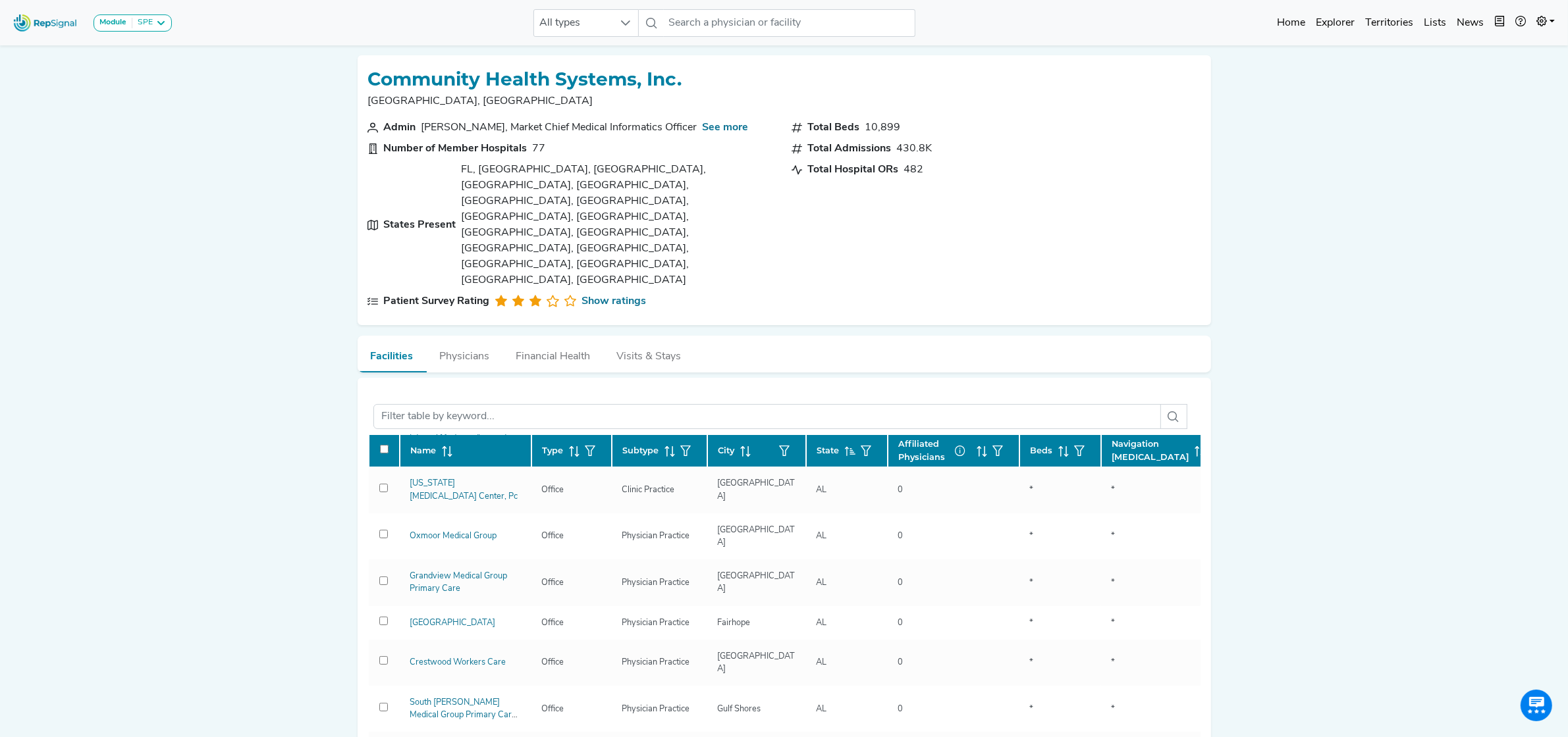
drag, startPoint x: 836, startPoint y: 684, endPoint x: 845, endPoint y: 146, distance: 538.1
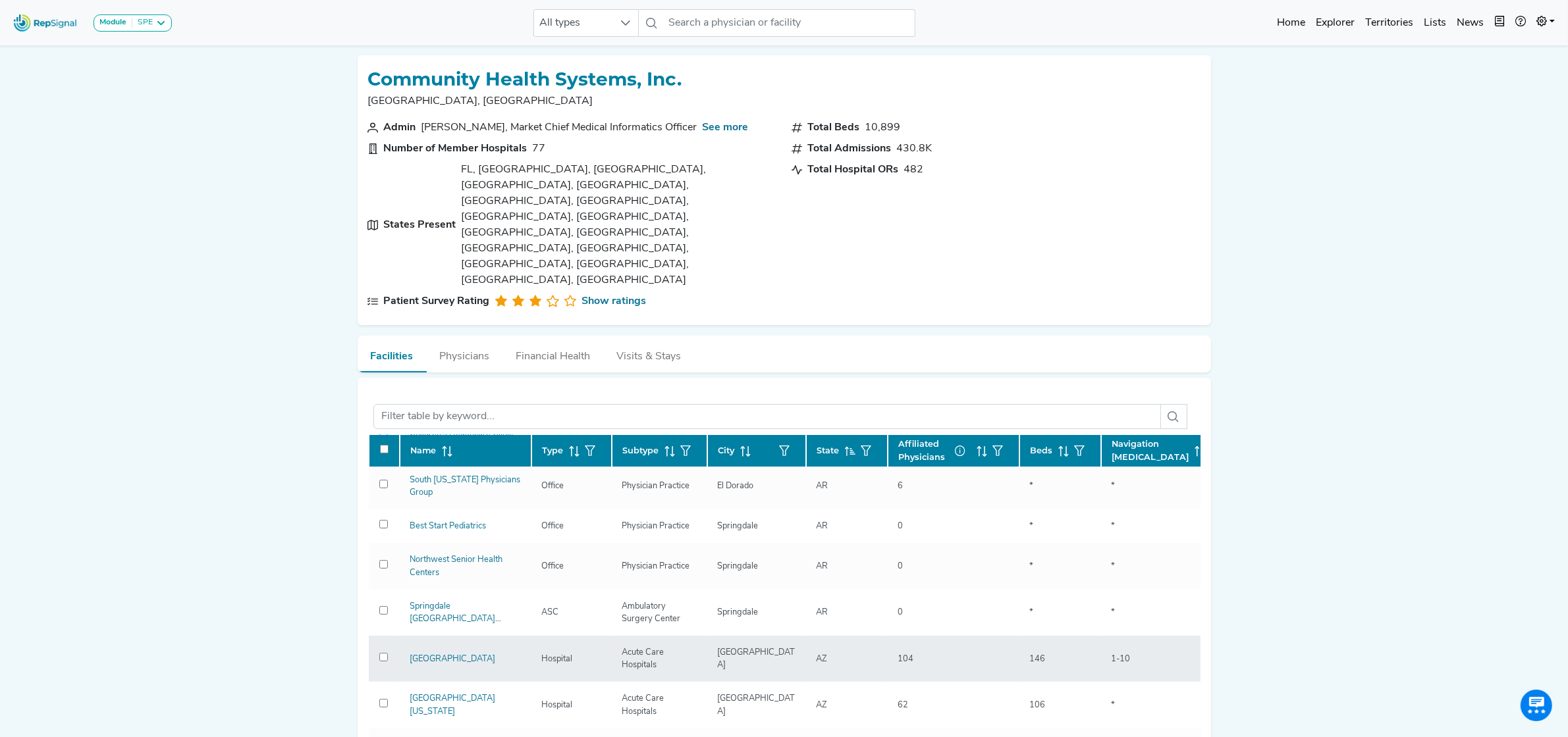
scroll to position [825, 0]
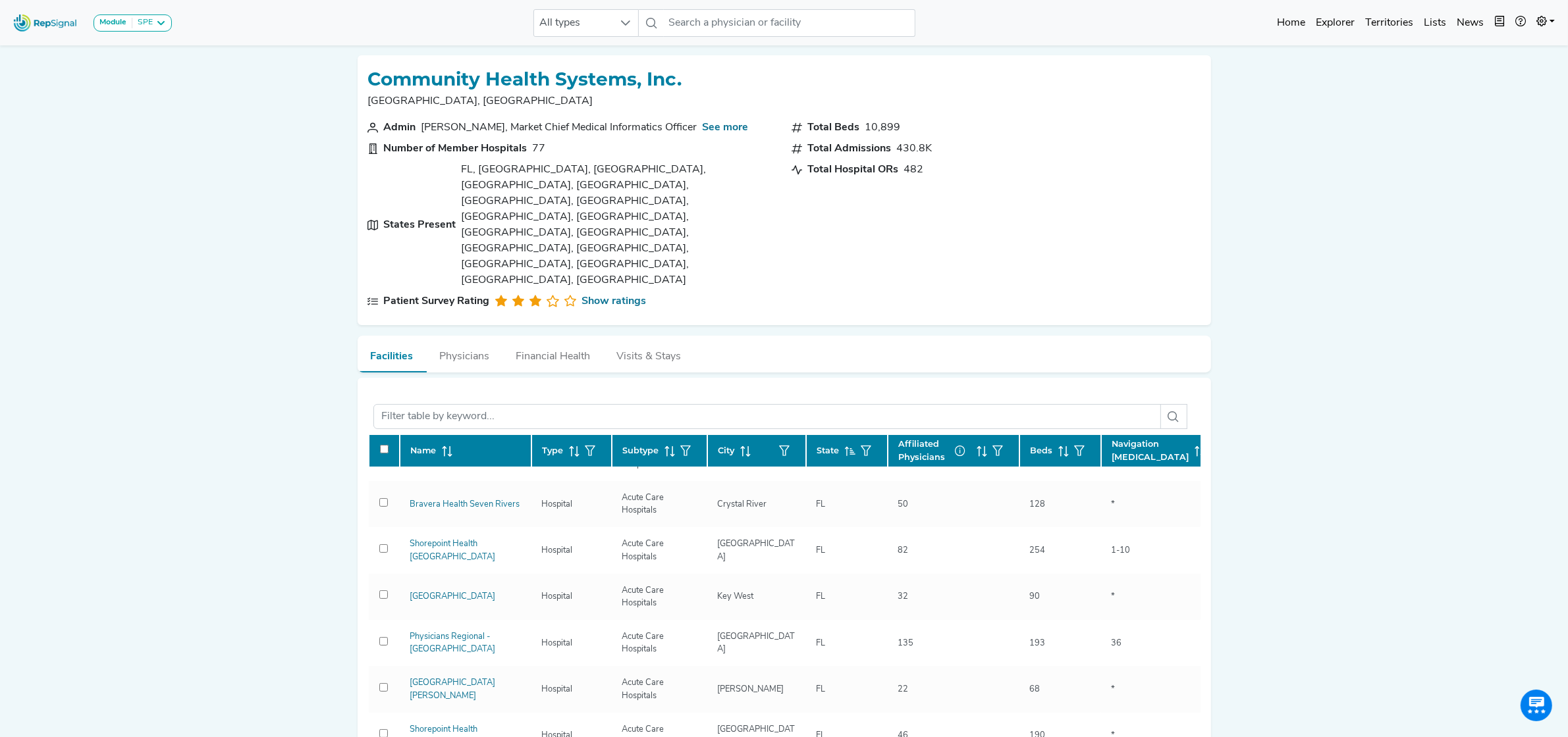
scroll to position [800, 0]
